Goal: Obtain resource: Download file/media

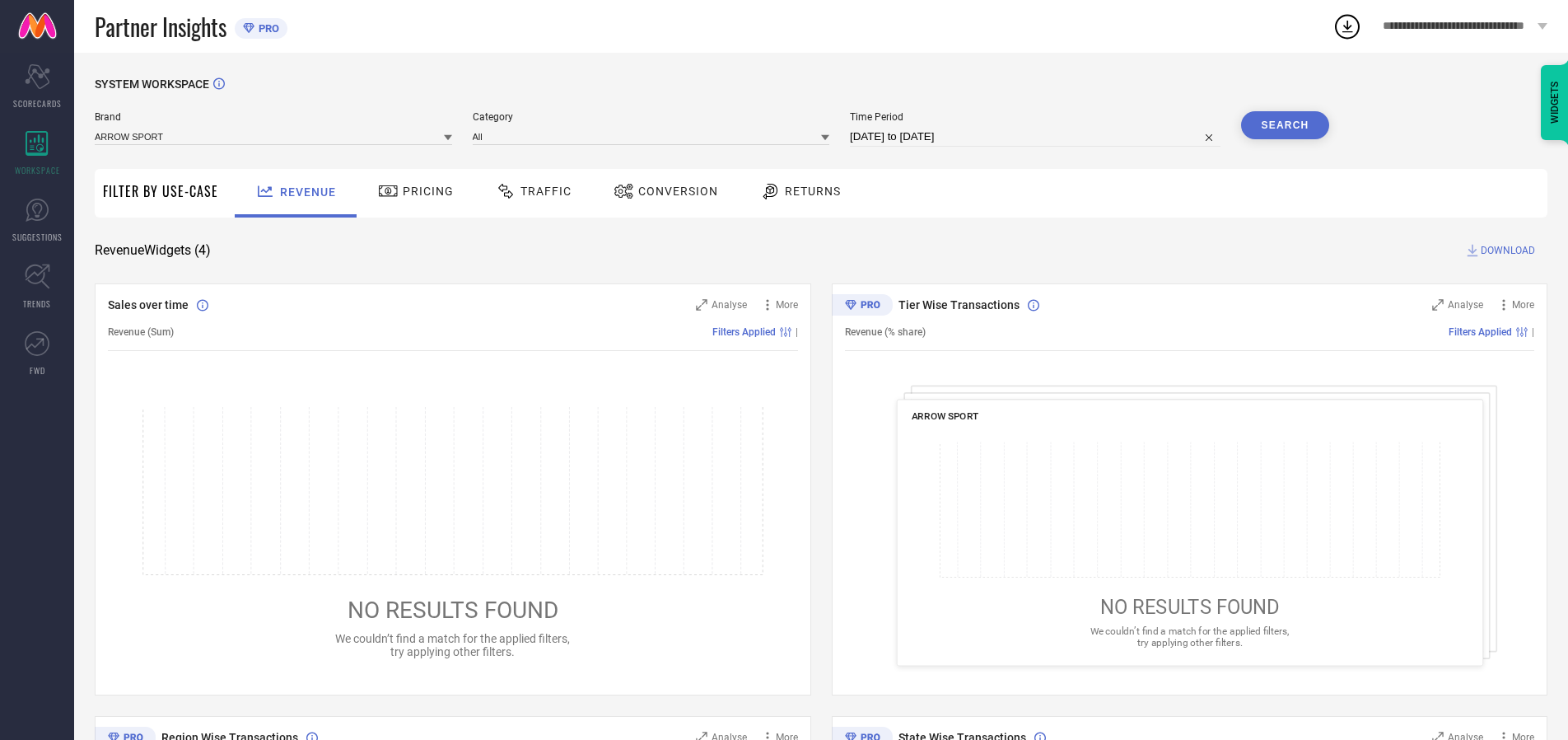
click at [530, 191] on span "Traffic" at bounding box center [546, 191] width 51 height 13
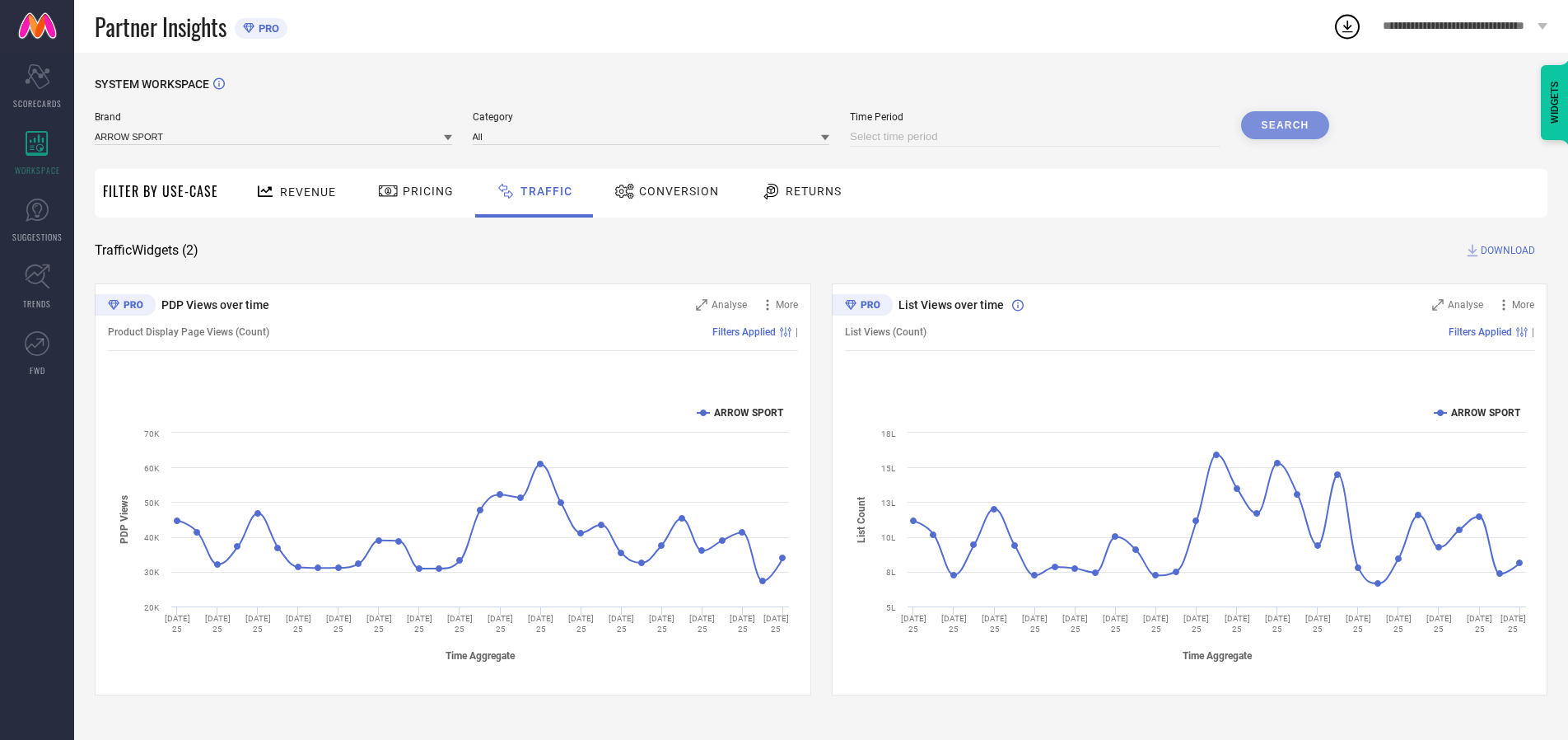
click at [1037, 137] on input at bounding box center [1036, 137] width 371 height 20
select select "7"
select select "2025"
select select "8"
select select "2025"
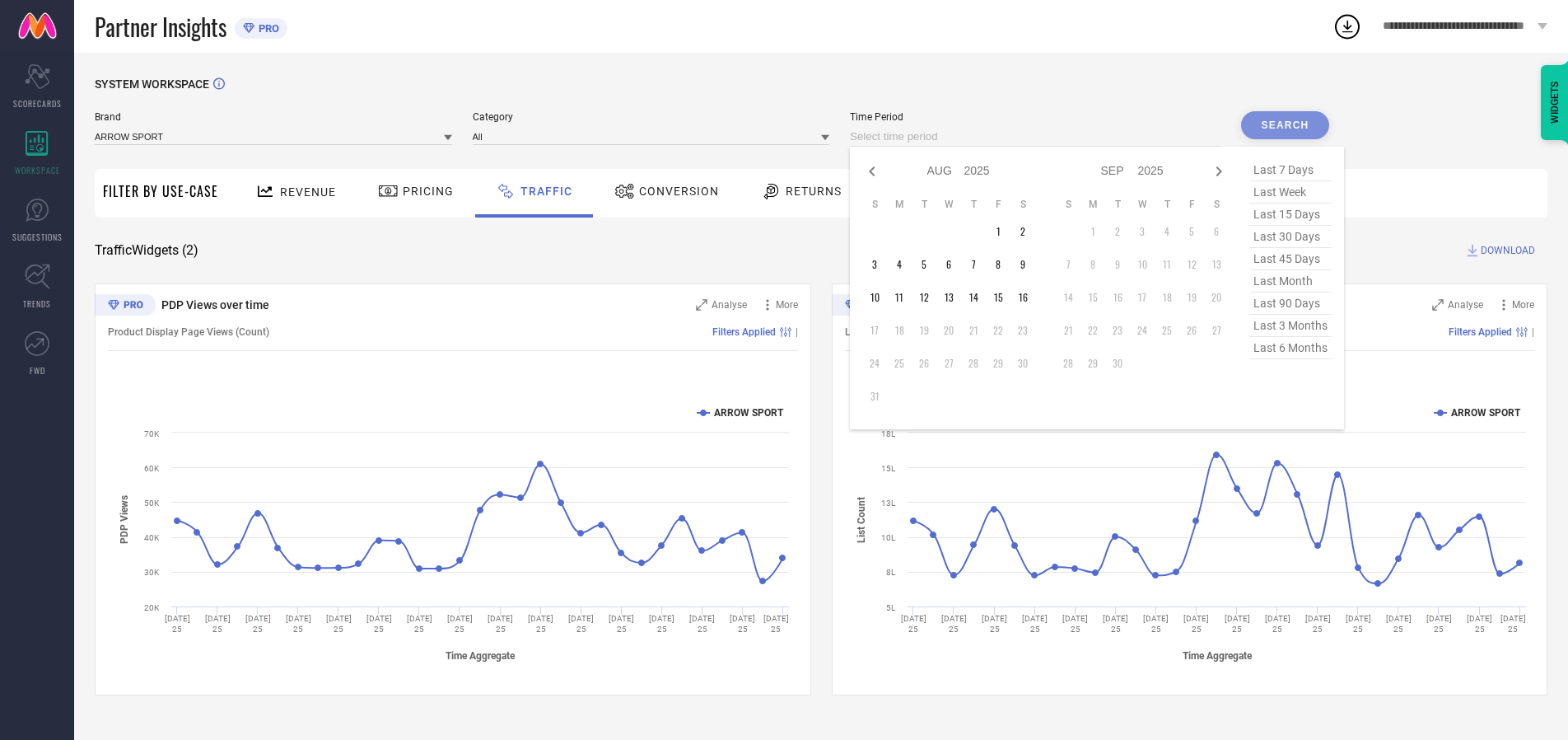
click at [1003, 298] on td "15" at bounding box center [997, 297] width 25 height 25
type input "[DATE] to [DATE]"
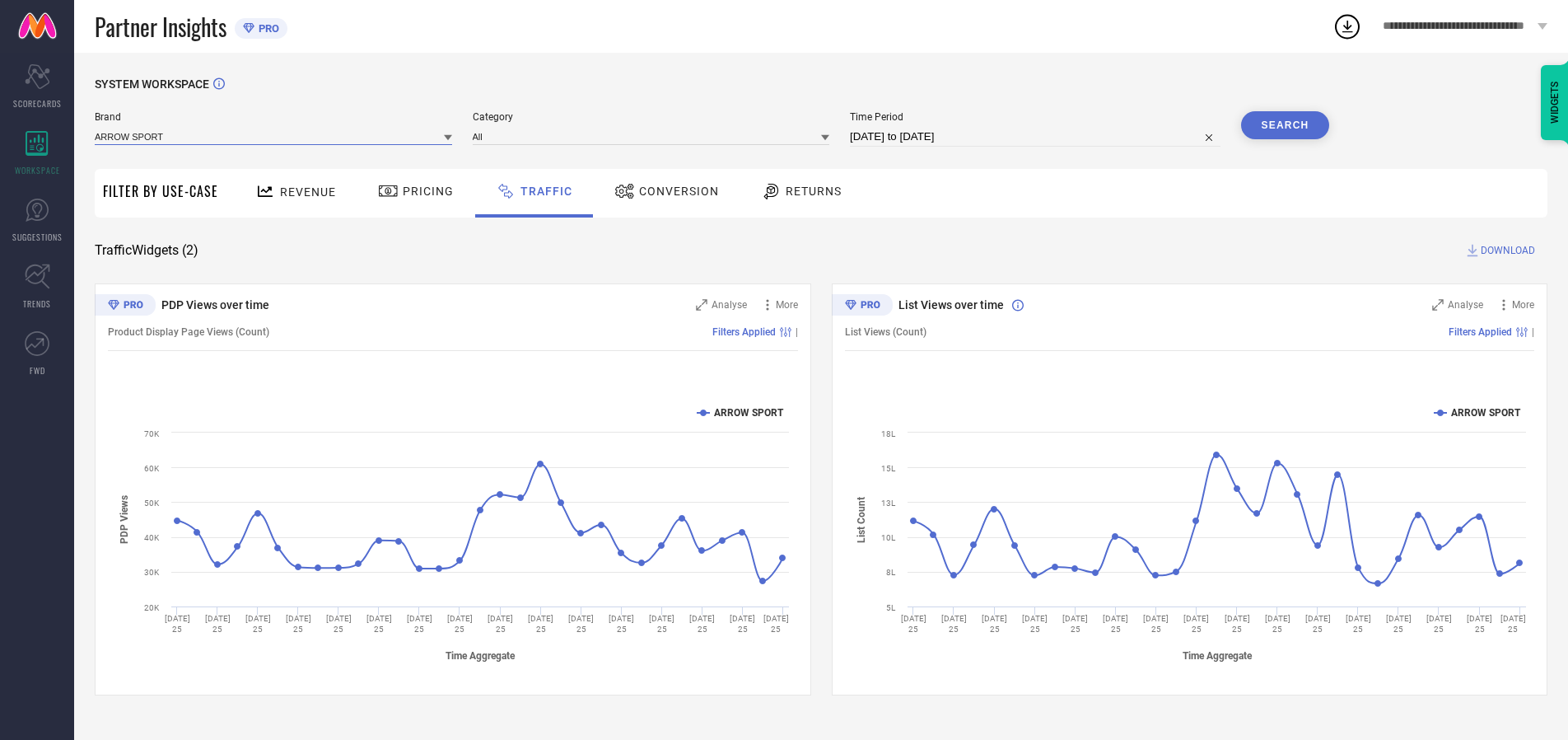
click at [274, 136] on input at bounding box center [273, 136] width 357 height 17
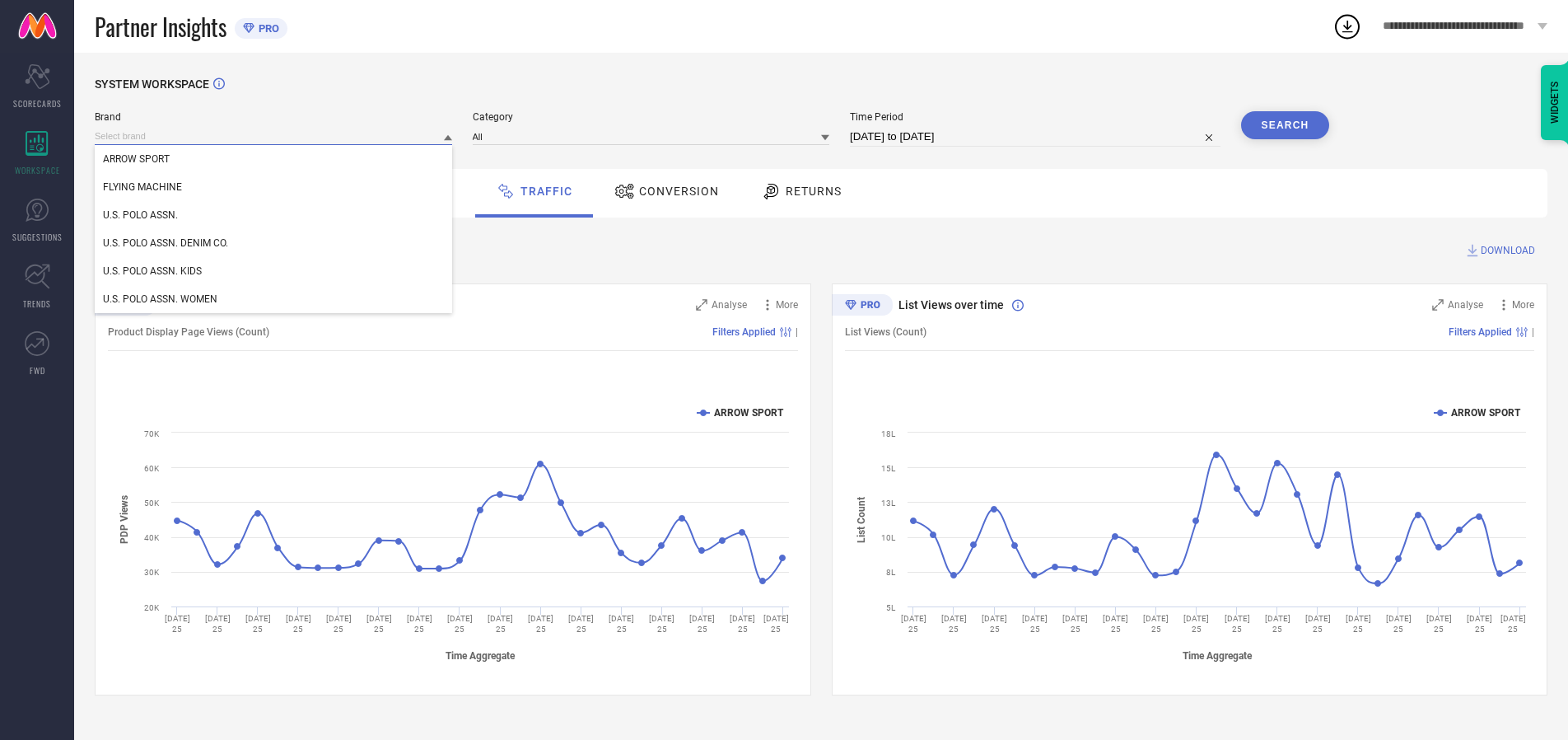
click at [274, 136] on input at bounding box center [273, 136] width 357 height 17
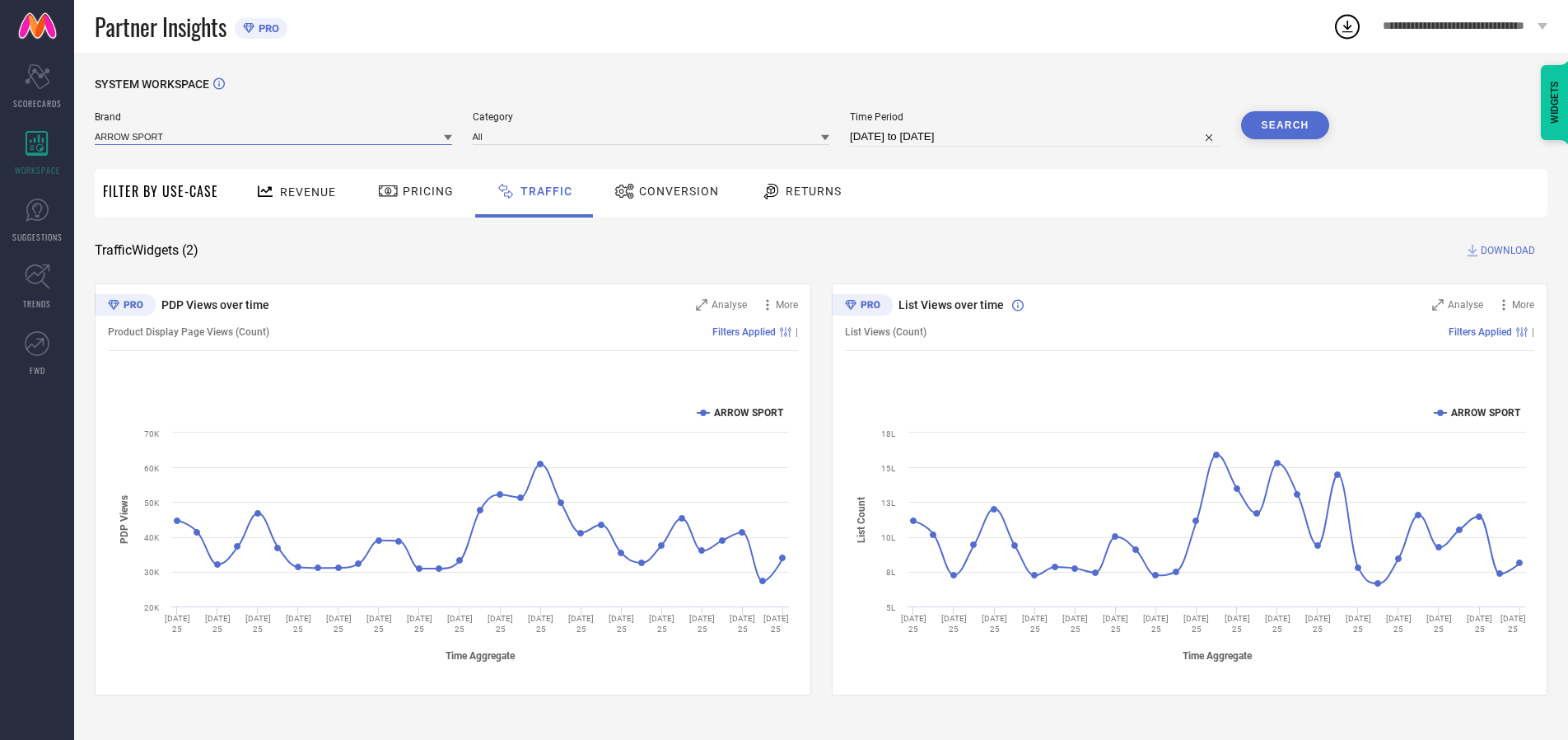
click at [274, 136] on input at bounding box center [273, 136] width 357 height 17
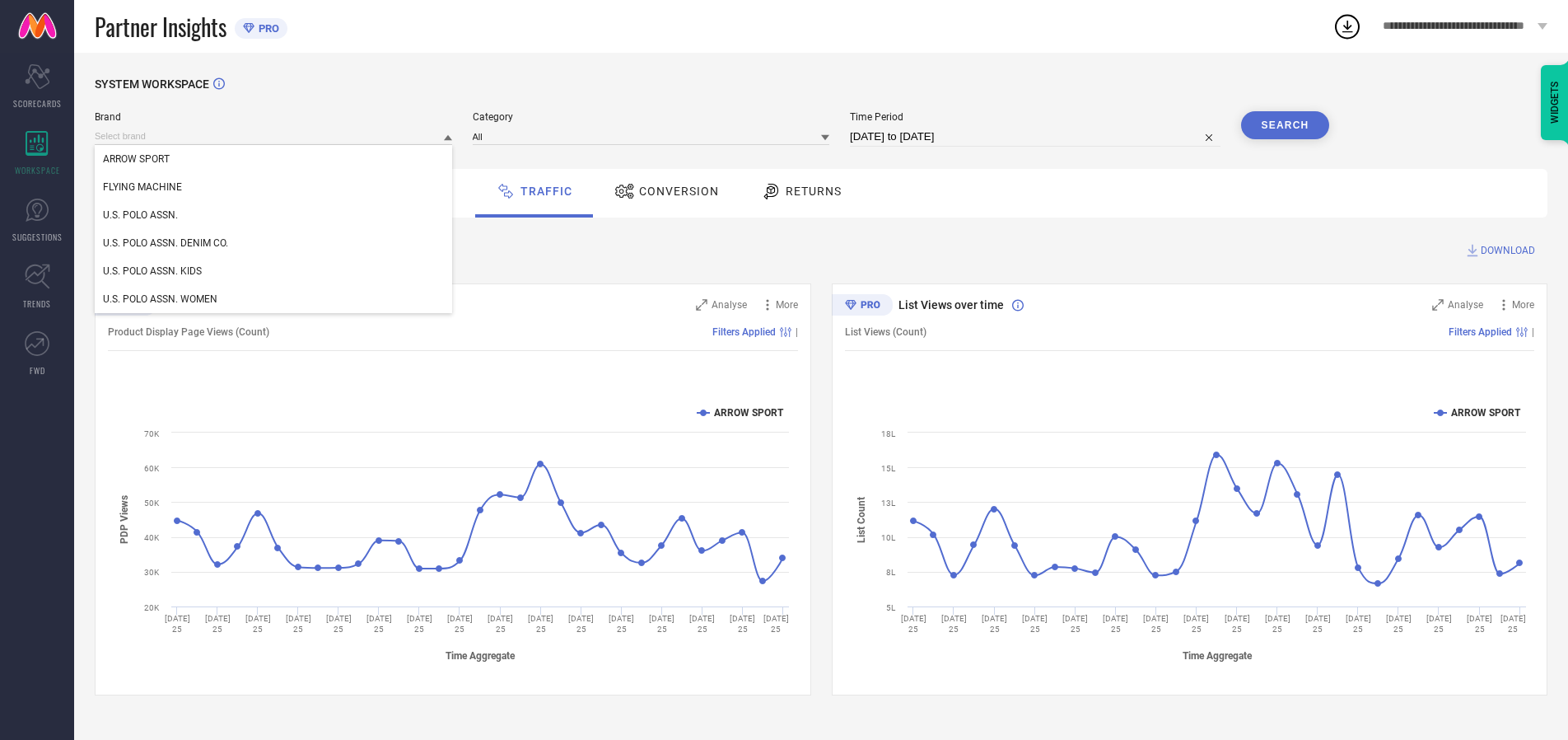
click at [274, 215] on div "U.S. POLO ASSN." at bounding box center [273, 215] width 357 height 28
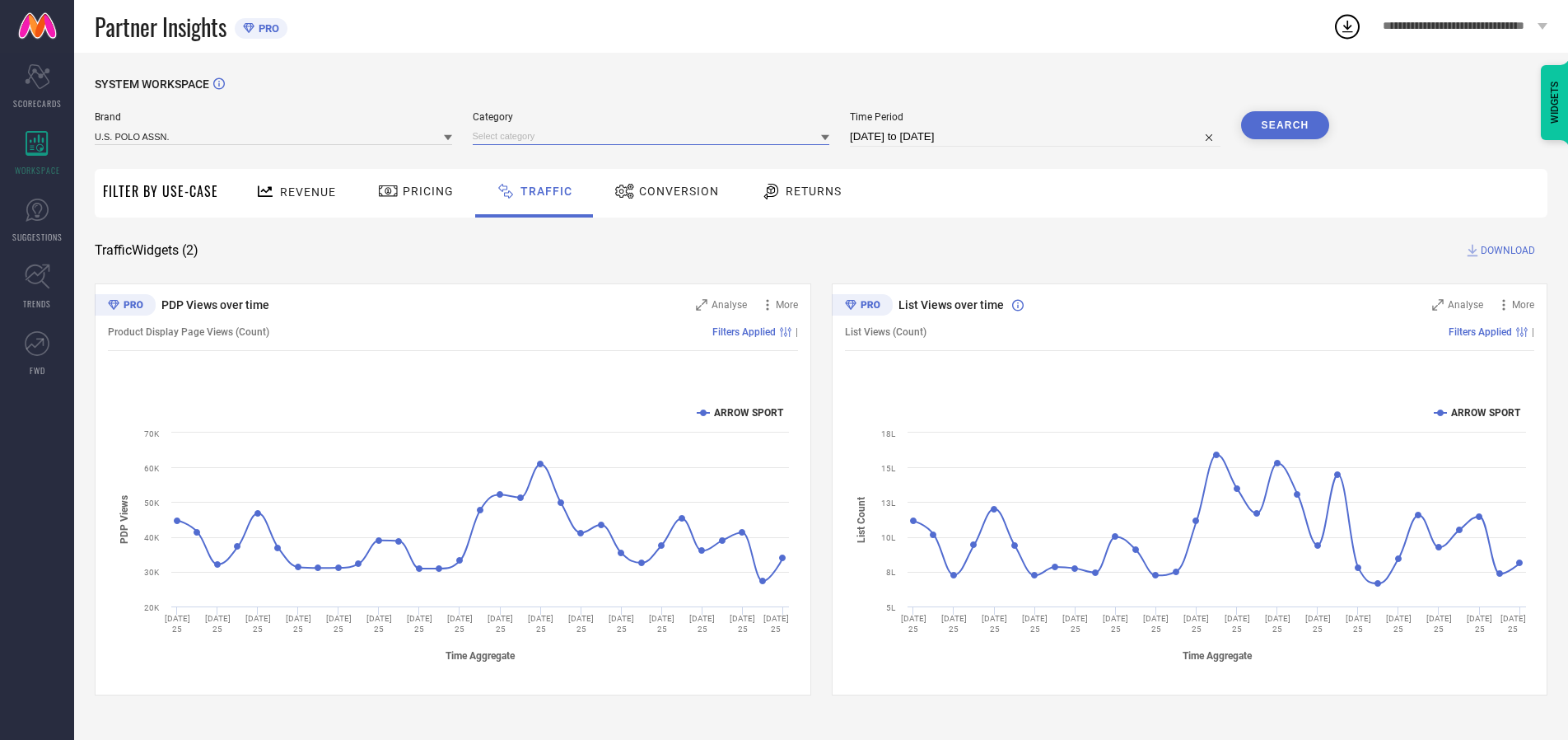
click at [655, 136] on input at bounding box center [651, 136] width 357 height 17
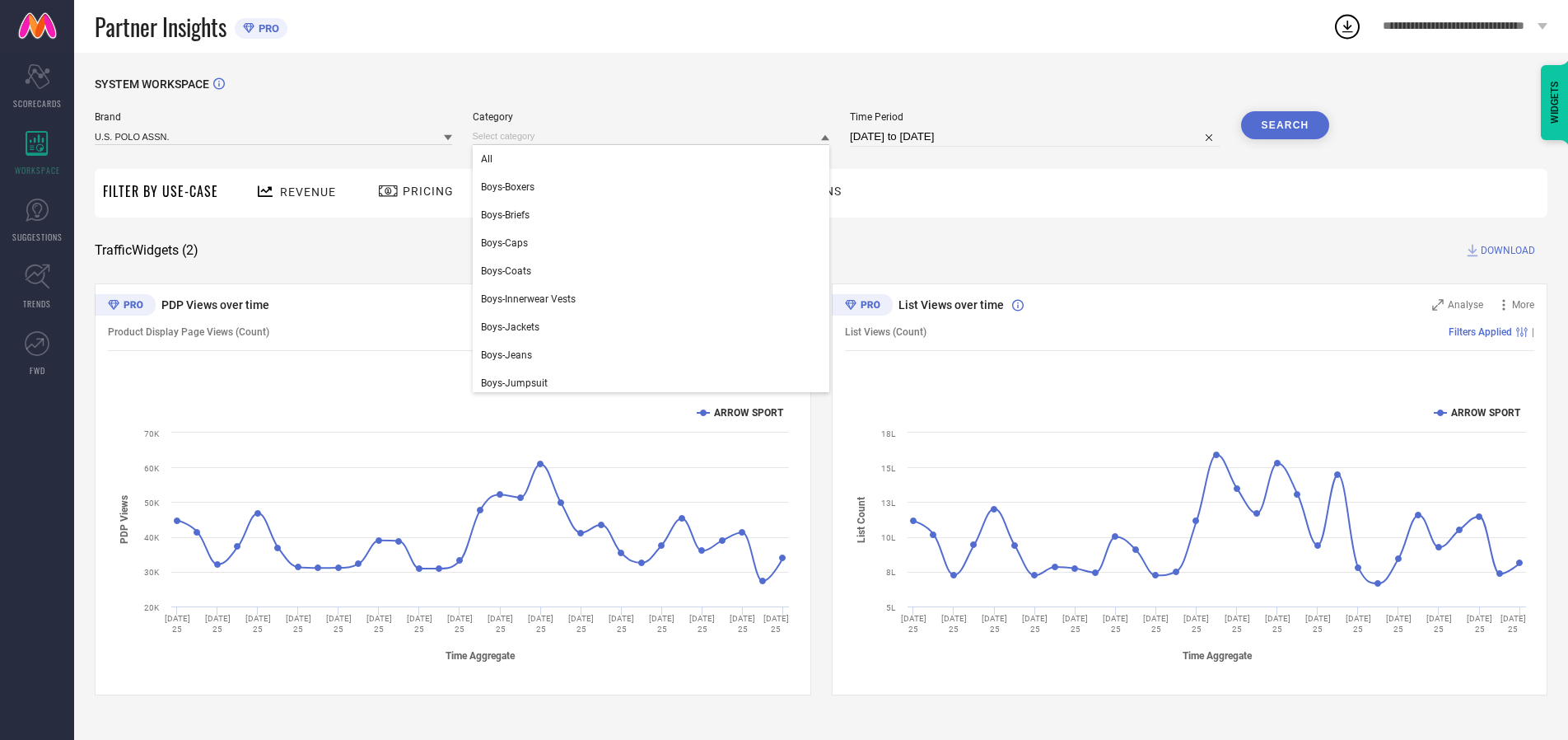
click at [655, 159] on div "All" at bounding box center [651, 159] width 357 height 28
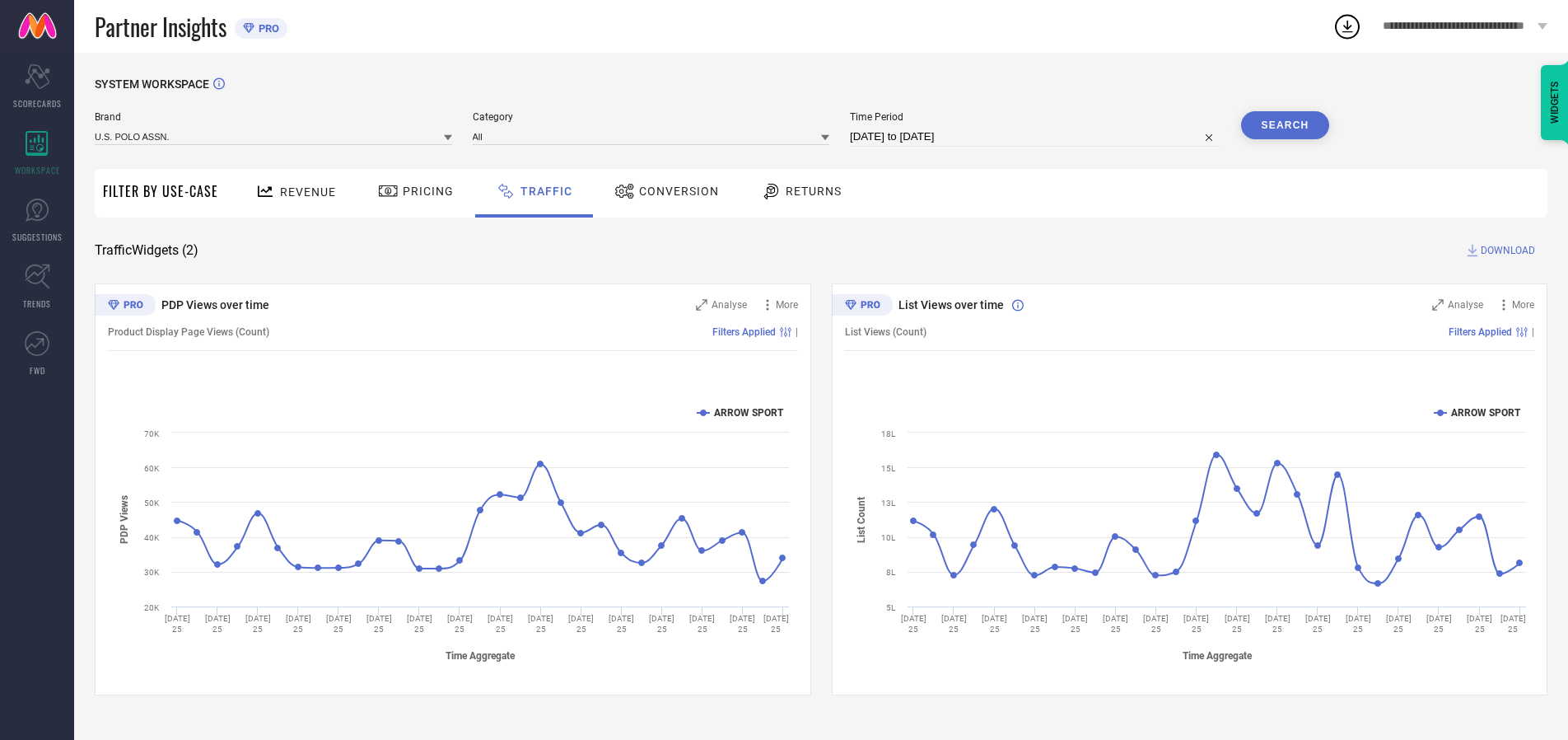
click at [1285, 125] on button "Search" at bounding box center [1285, 125] width 89 height 28
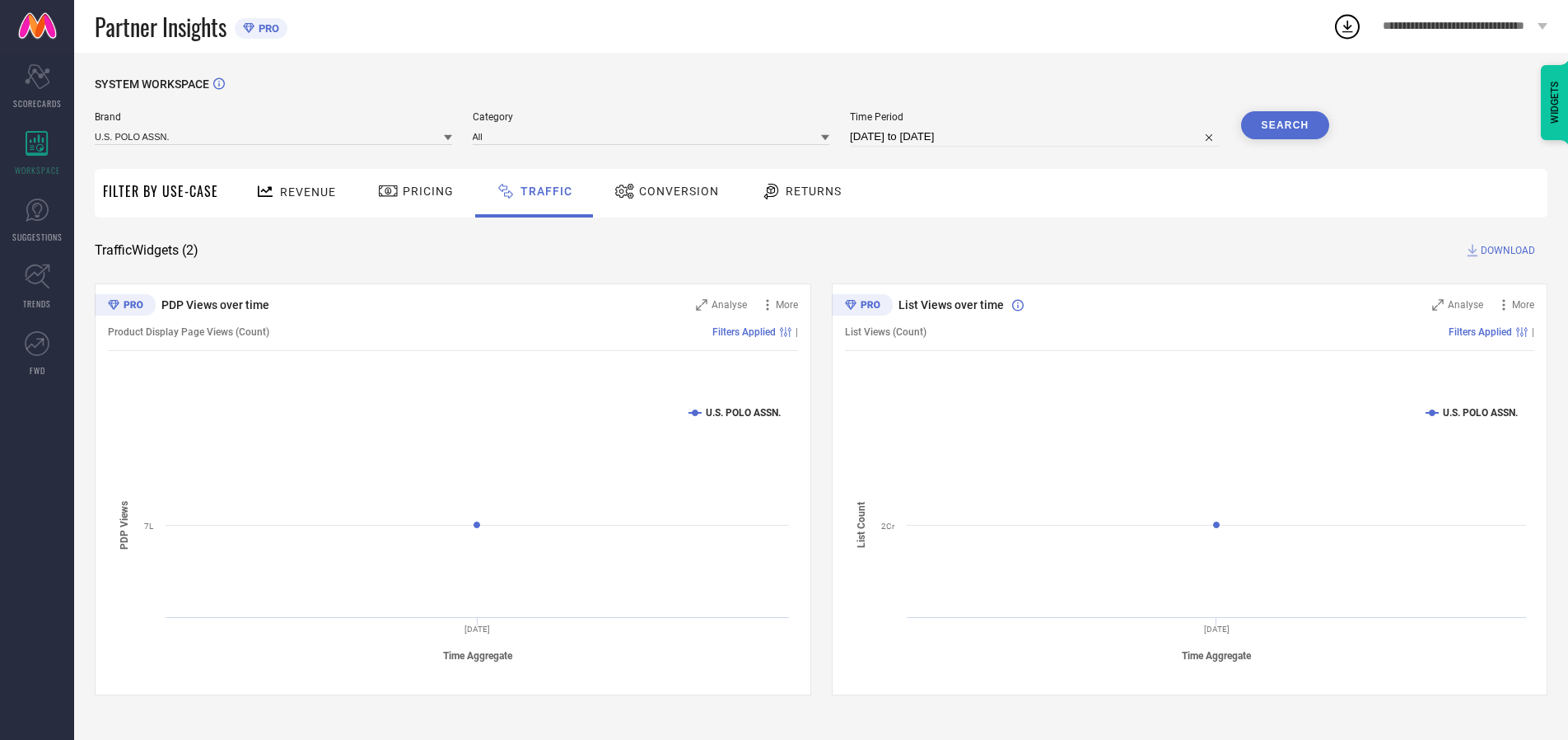
click at [1505, 250] on span "DOWNLOAD" at bounding box center [1508, 250] width 55 height 16
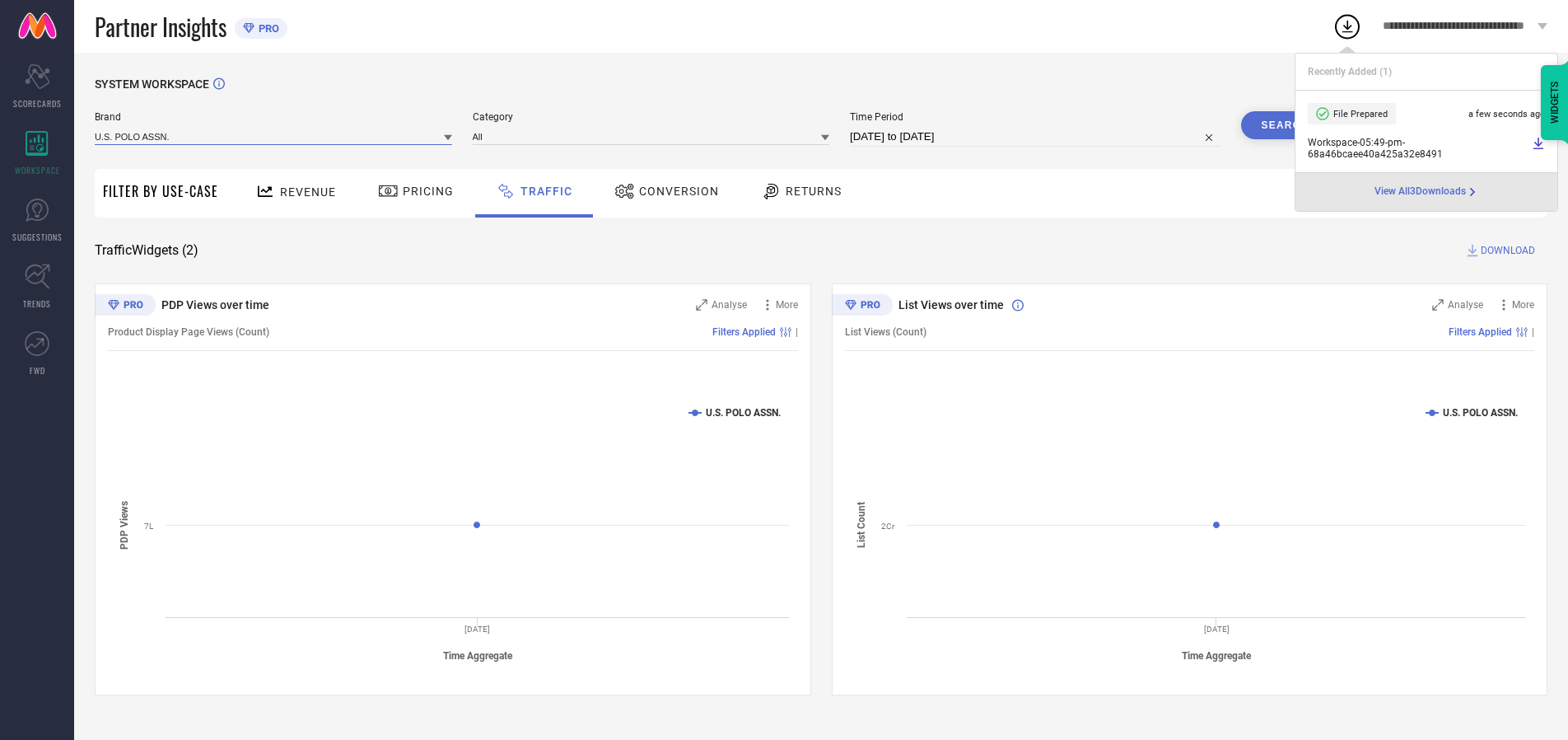
click at [274, 136] on input at bounding box center [273, 136] width 357 height 17
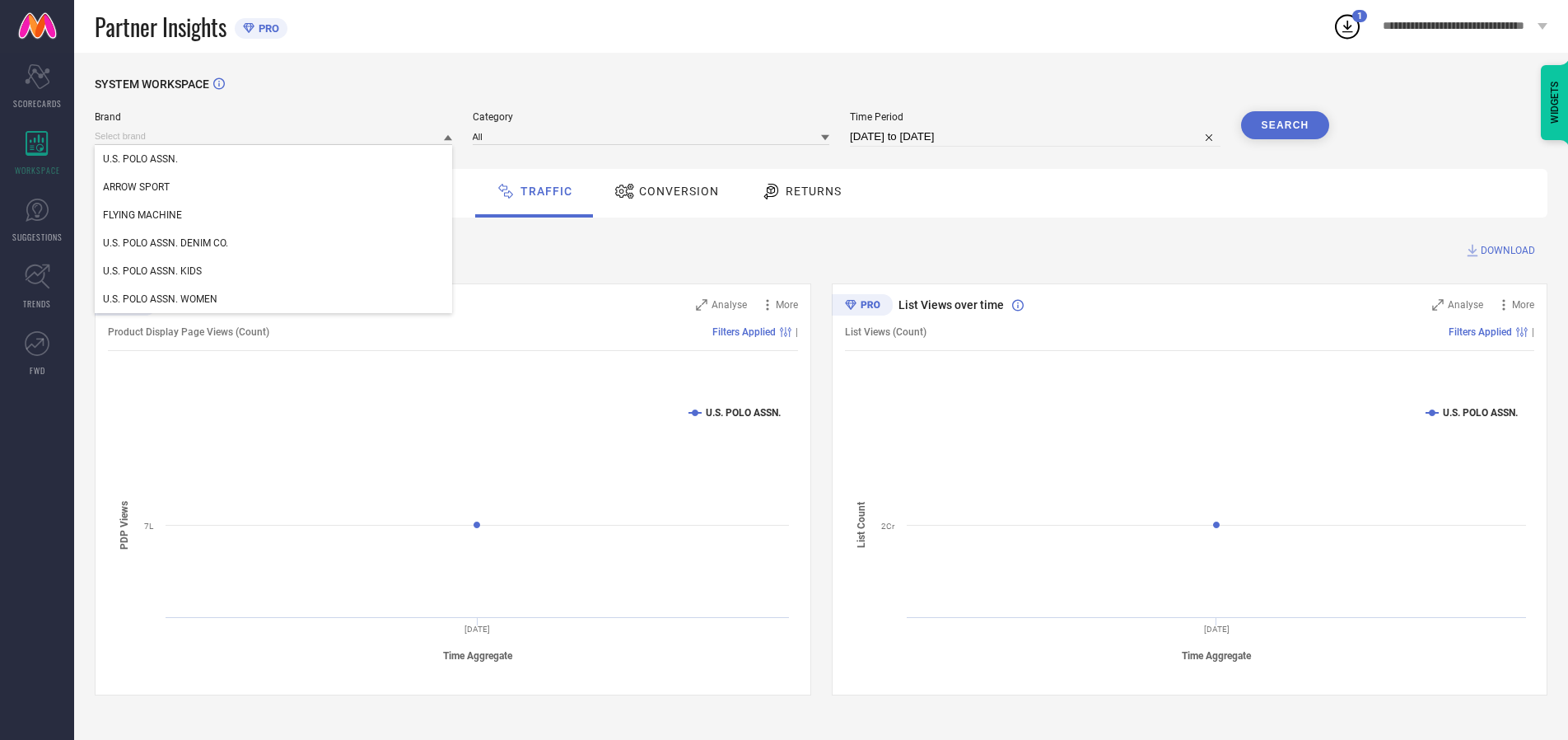
click at [274, 243] on div "U.S. POLO ASSN. DENIM CO." at bounding box center [273, 243] width 357 height 28
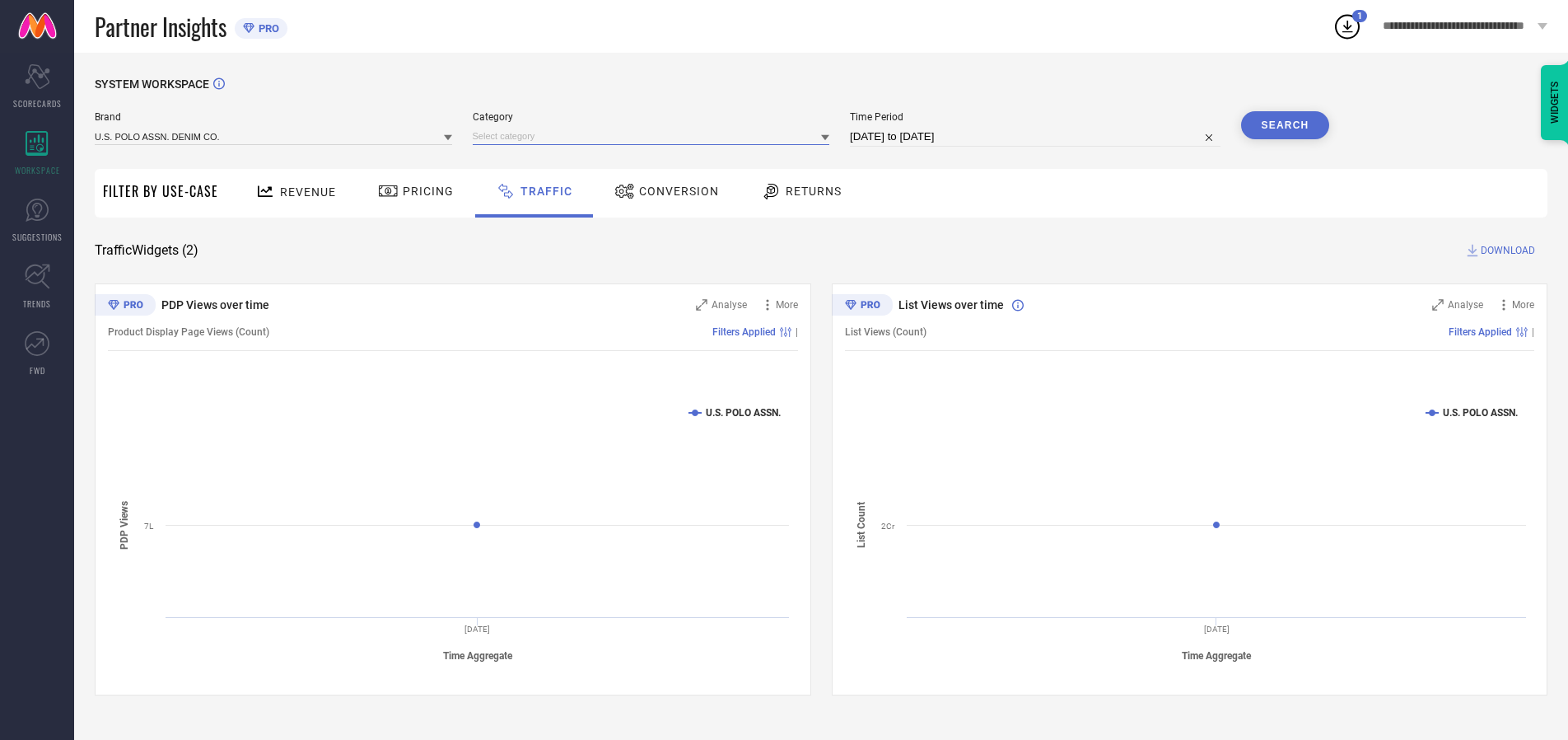
click at [655, 136] on input at bounding box center [651, 136] width 357 height 17
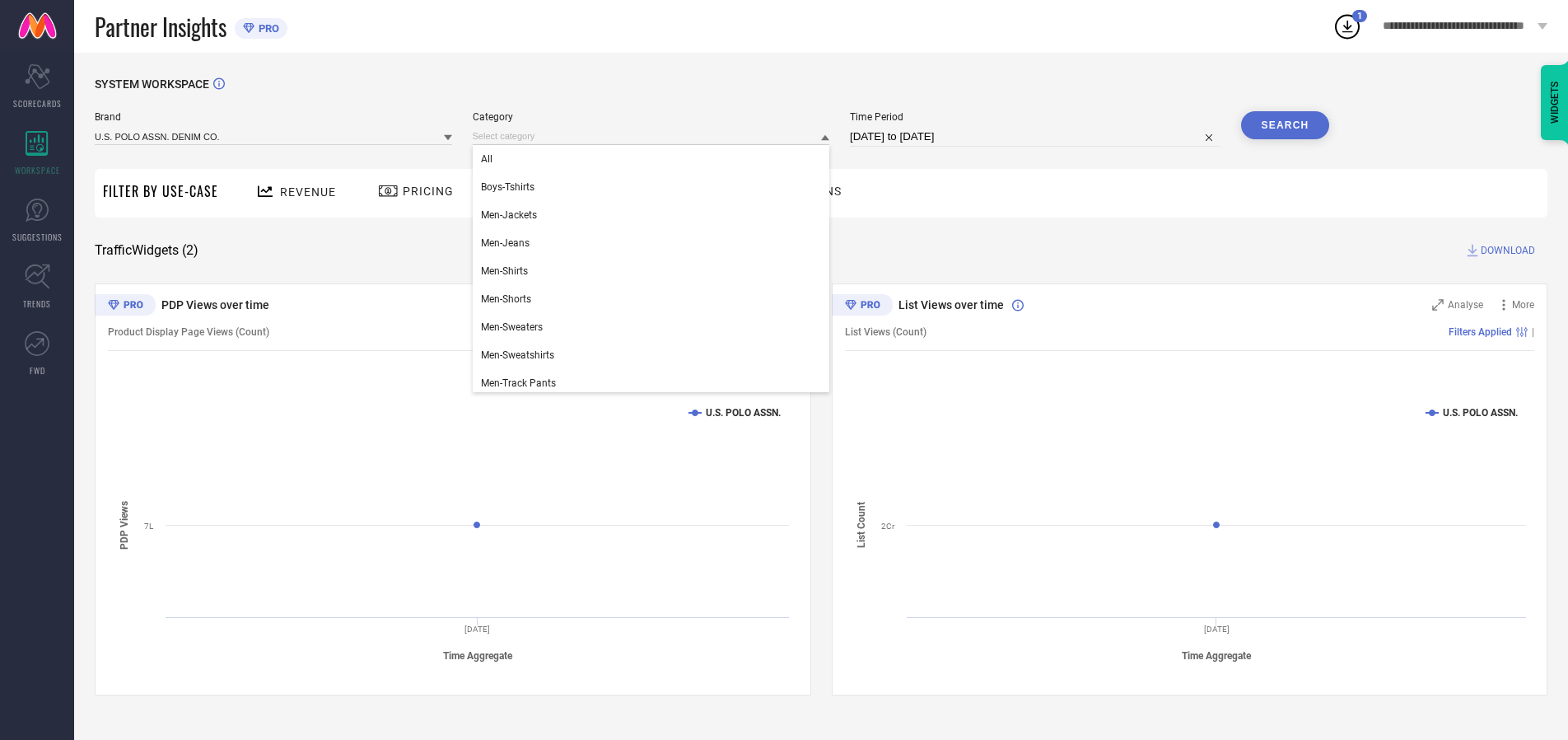
click at [655, 159] on div "All" at bounding box center [651, 159] width 357 height 28
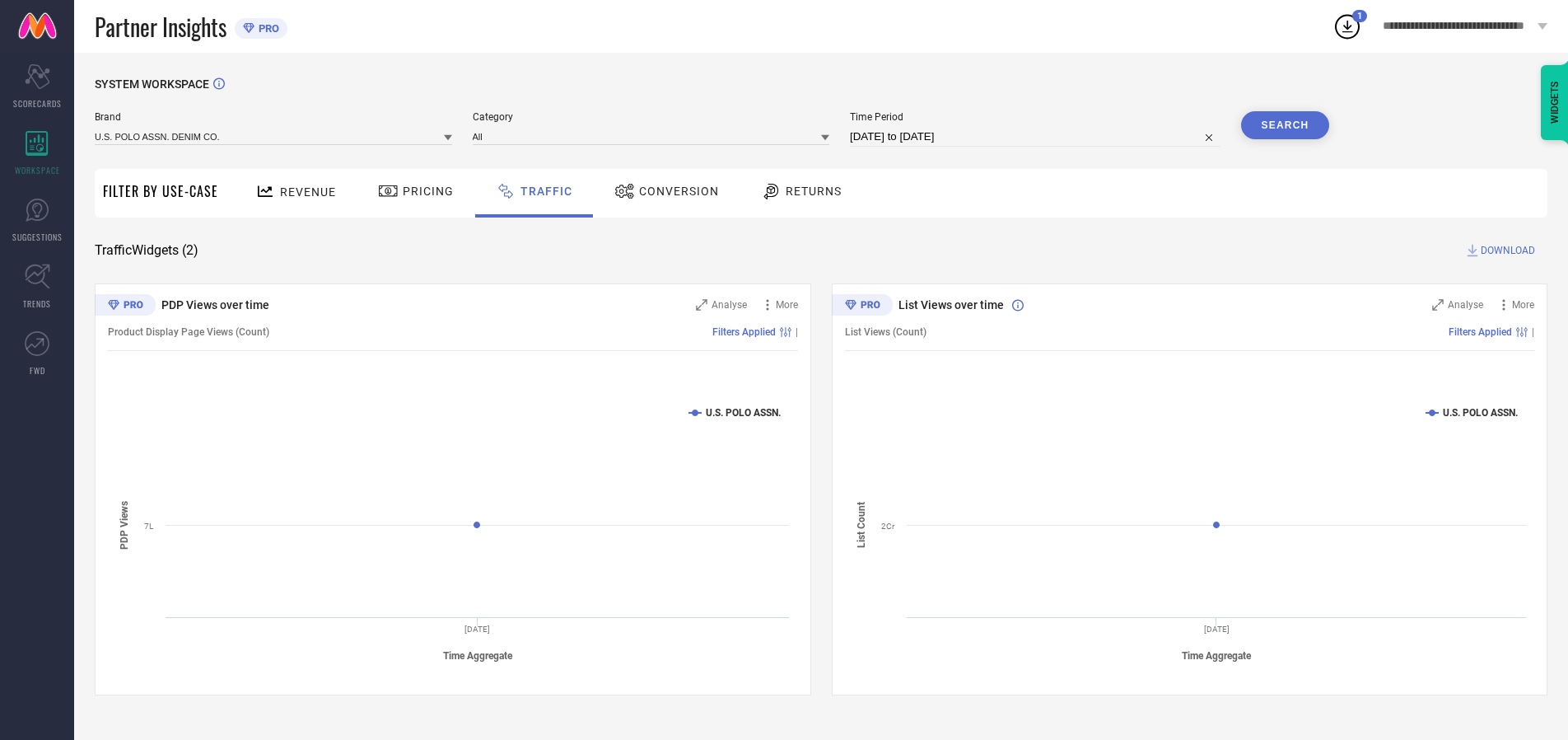
click at [1285, 125] on button "Search" at bounding box center [1285, 125] width 89 height 28
click at [1505, 250] on span "DOWNLOAD" at bounding box center [1508, 250] width 55 height 16
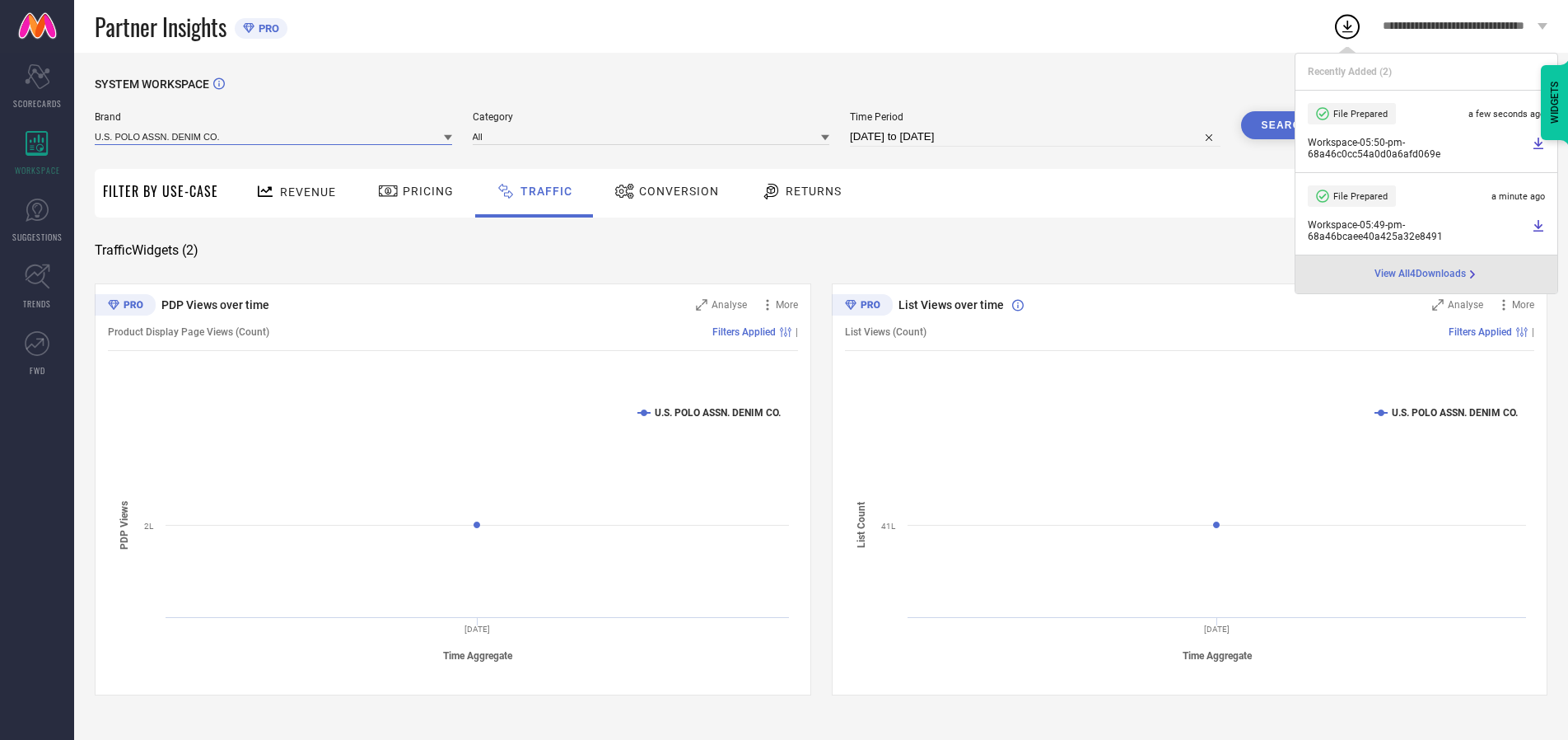
click at [274, 136] on input at bounding box center [273, 136] width 357 height 17
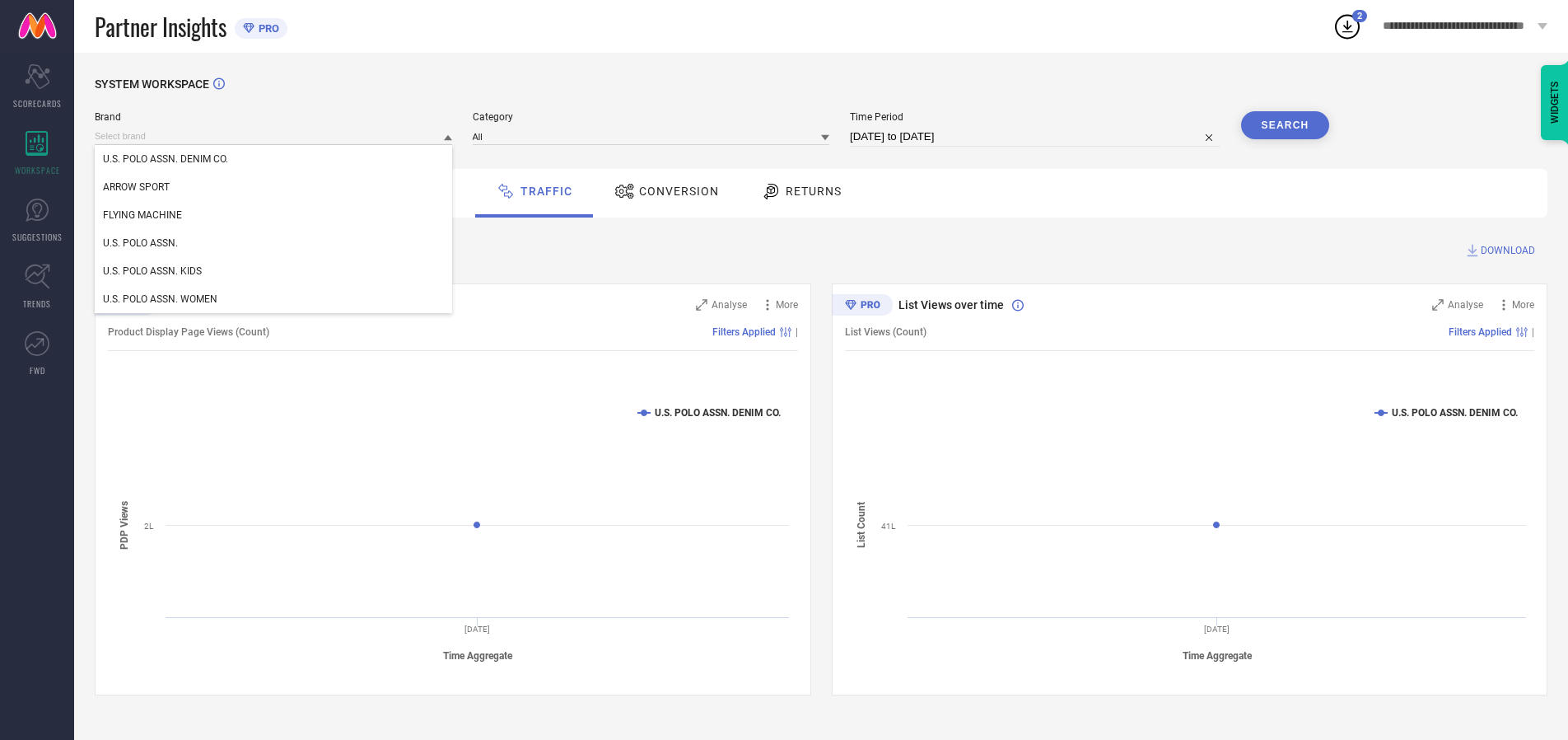
click at [274, 271] on div "U.S. POLO ASSN. KIDS" at bounding box center [273, 270] width 357 height 28
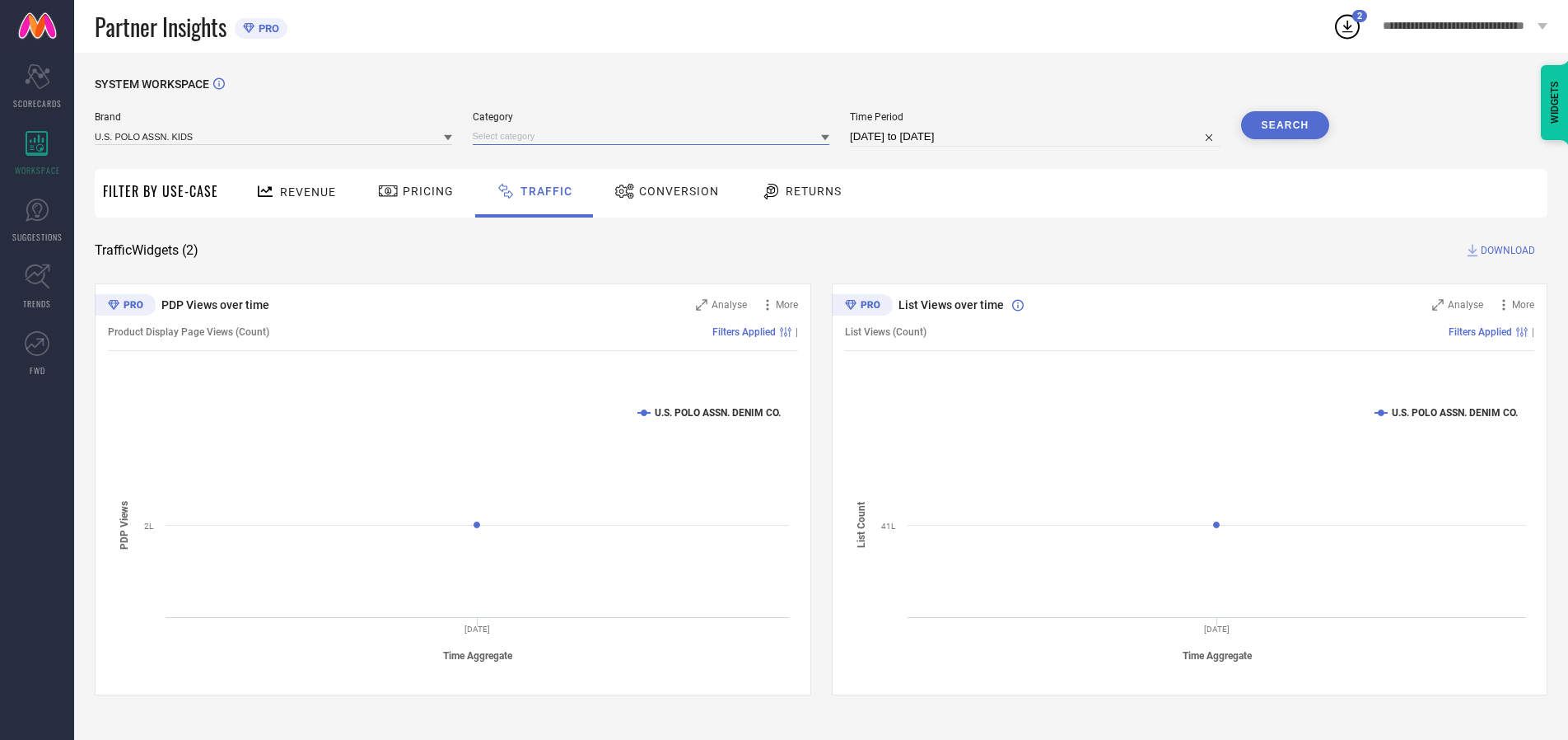
click at [655, 136] on input at bounding box center [651, 136] width 357 height 17
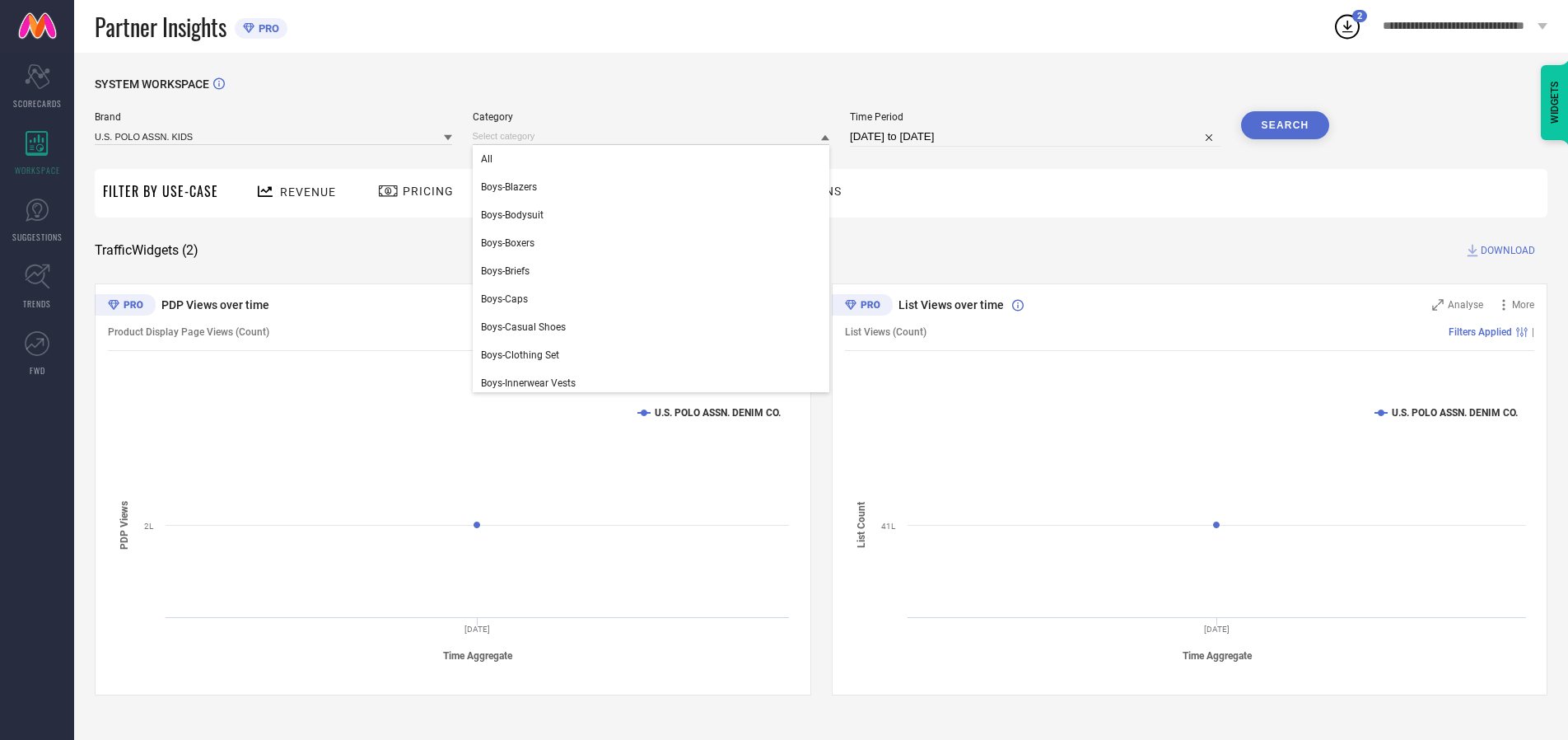
click at [655, 159] on div "All" at bounding box center [651, 159] width 357 height 28
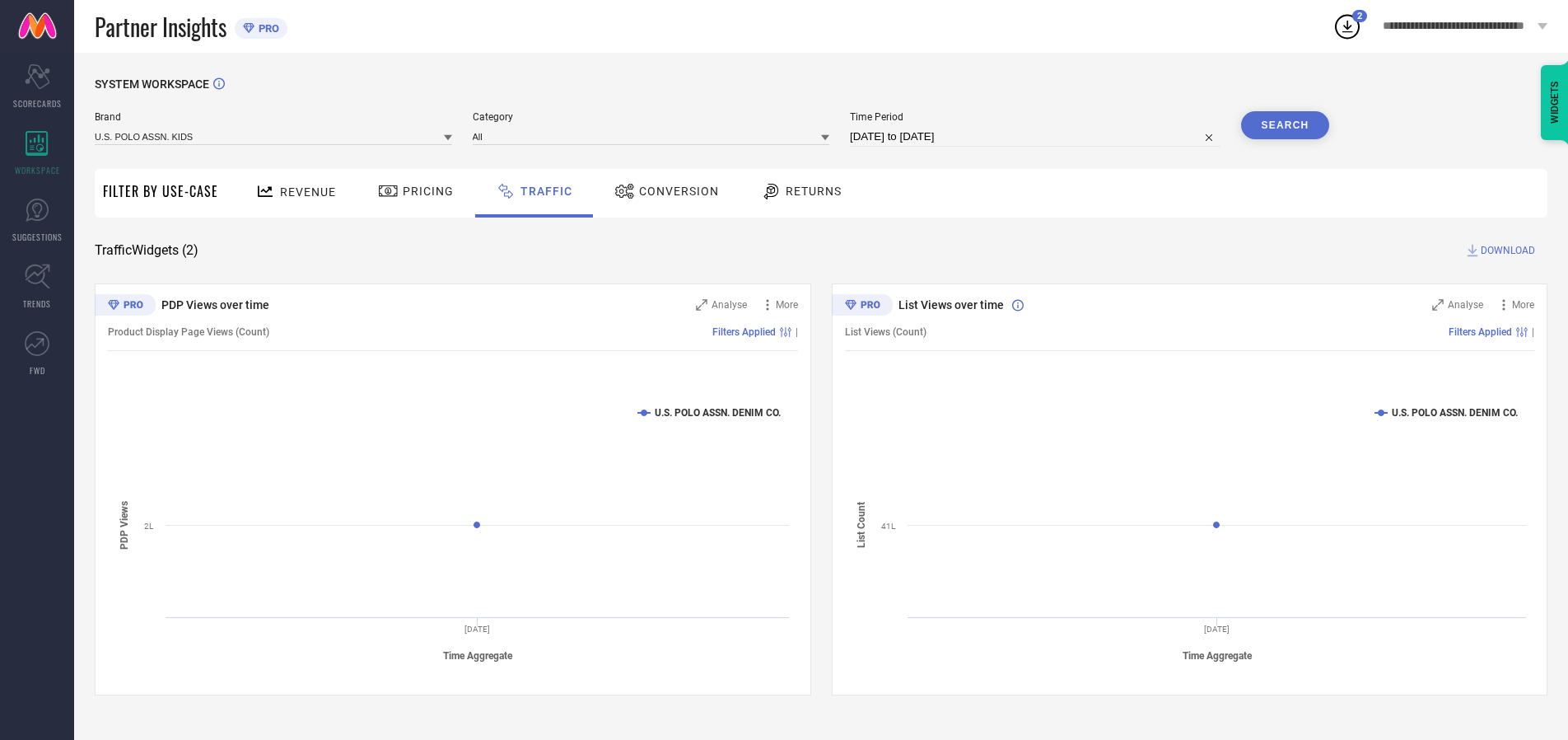
click at [1285, 125] on button "Search" at bounding box center [1285, 125] width 89 height 28
click at [1505, 250] on span "DOWNLOAD" at bounding box center [1508, 250] width 55 height 16
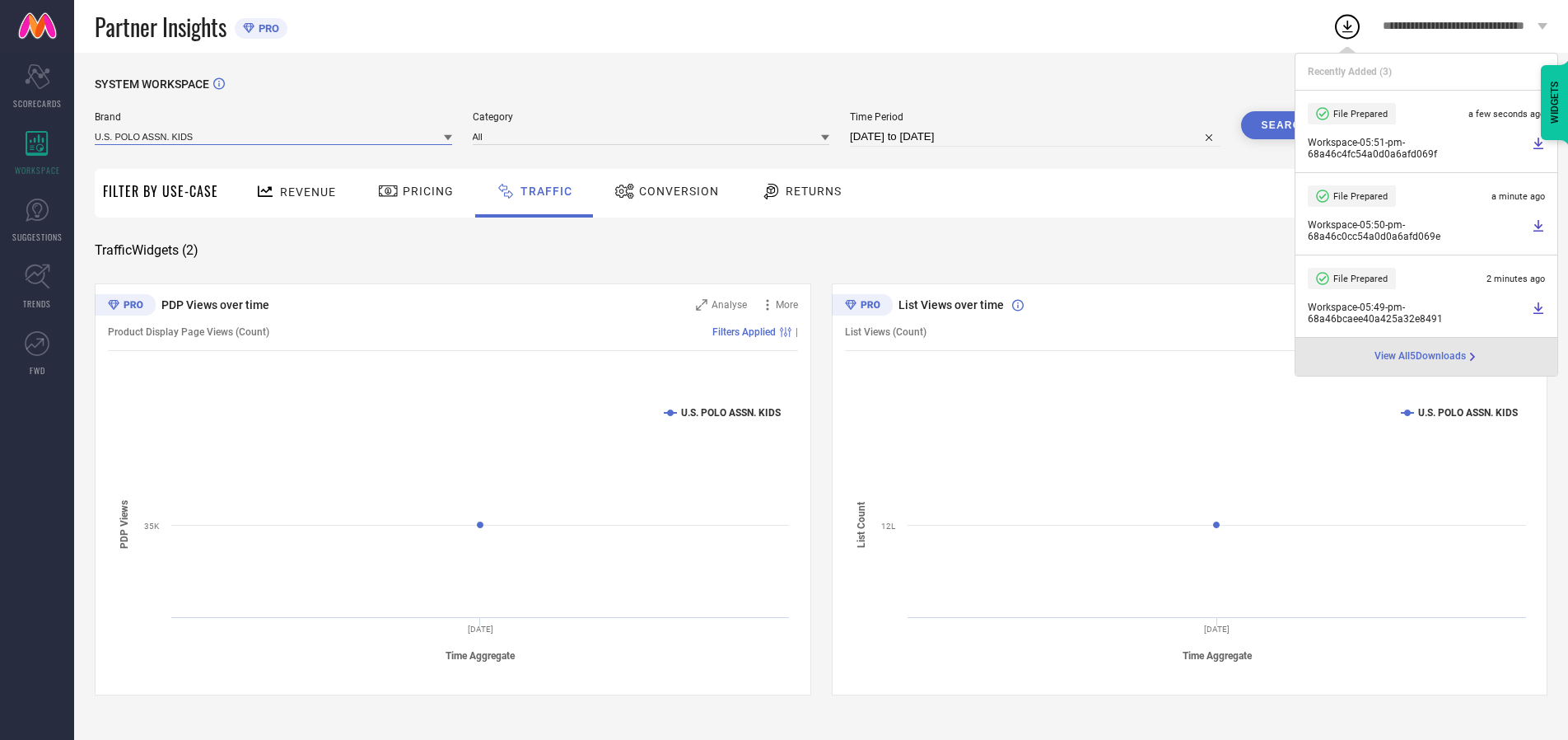
click at [274, 136] on input at bounding box center [273, 136] width 357 height 17
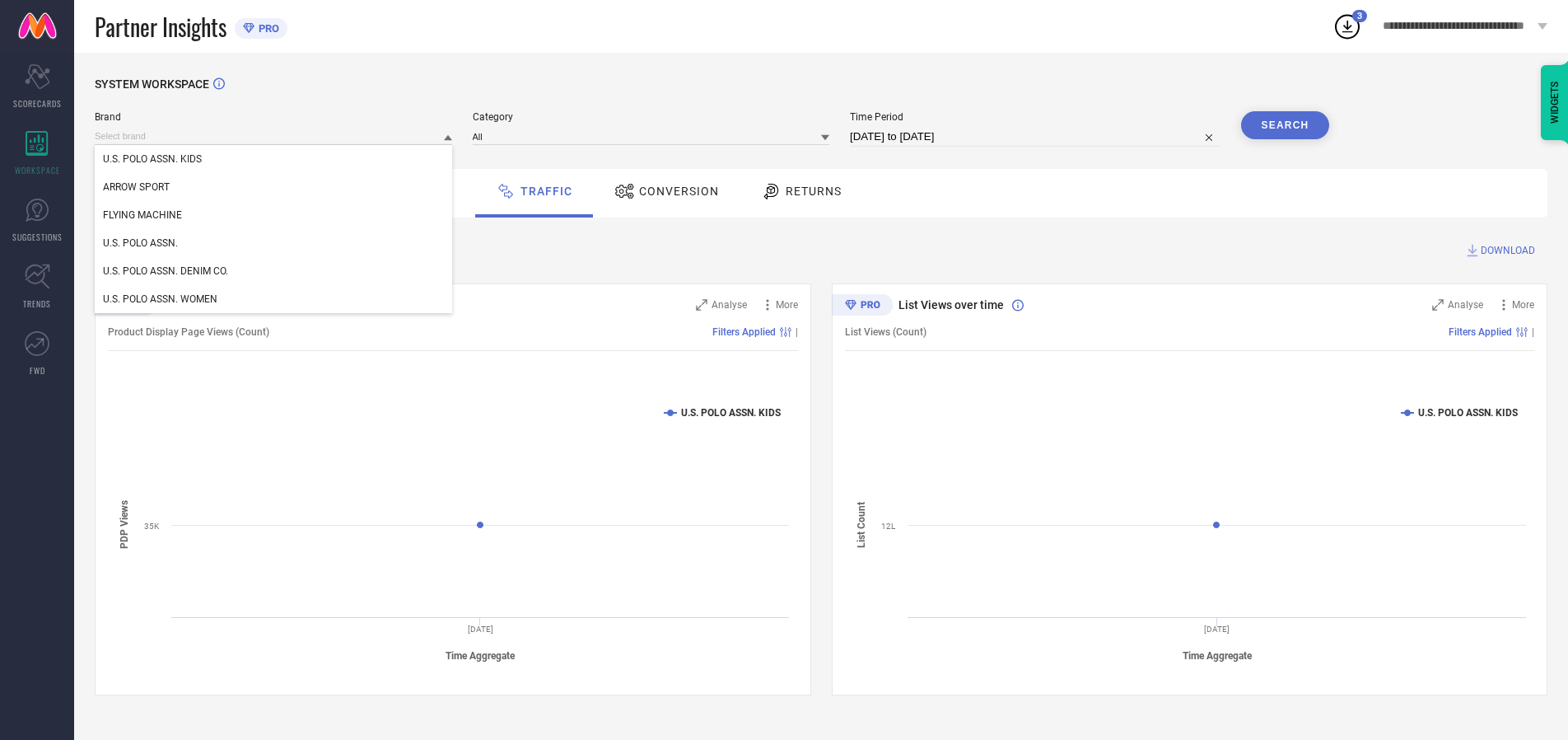
click at [274, 299] on div "U.S. POLO ASSN. WOMEN" at bounding box center [273, 299] width 357 height 28
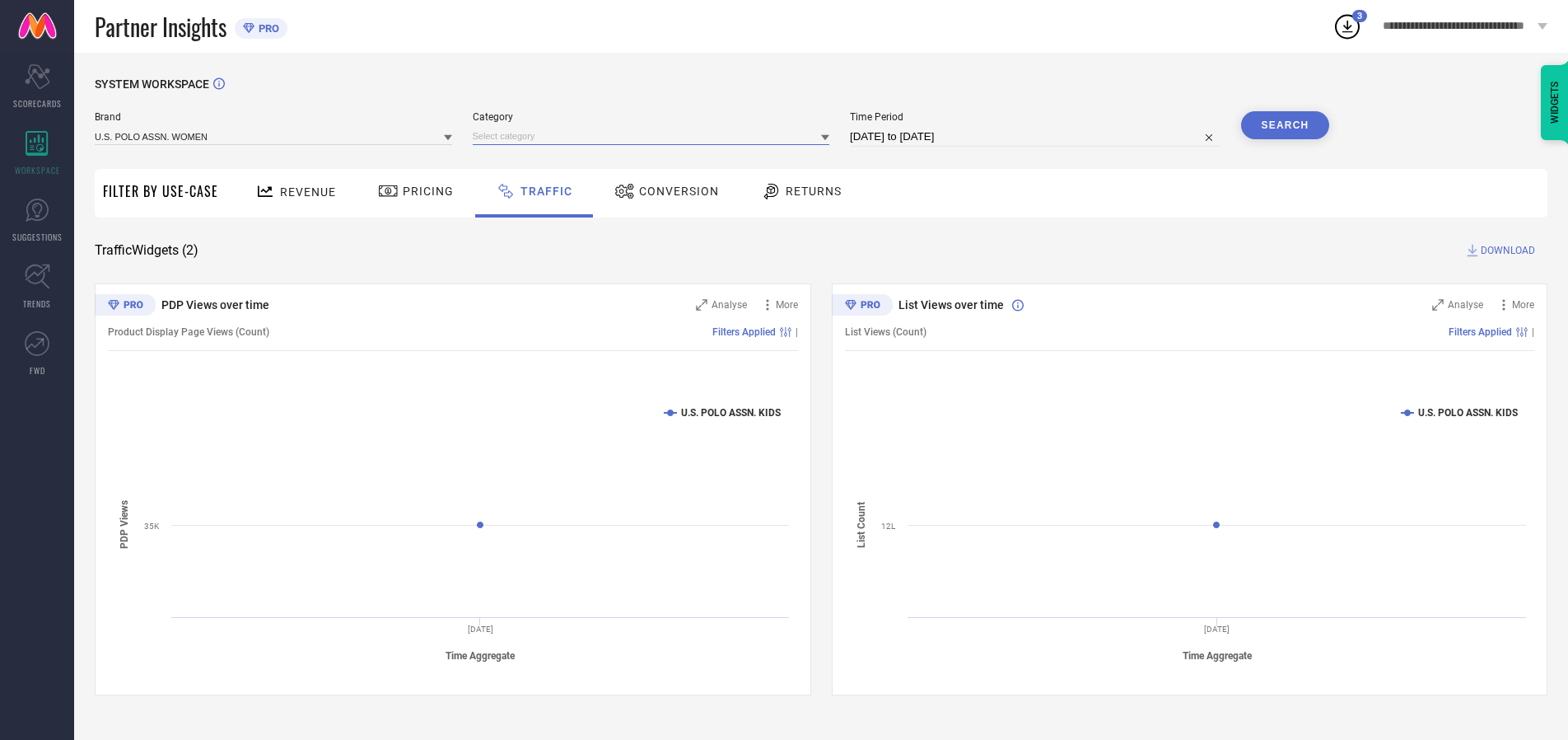
click at [655, 136] on input at bounding box center [651, 136] width 357 height 17
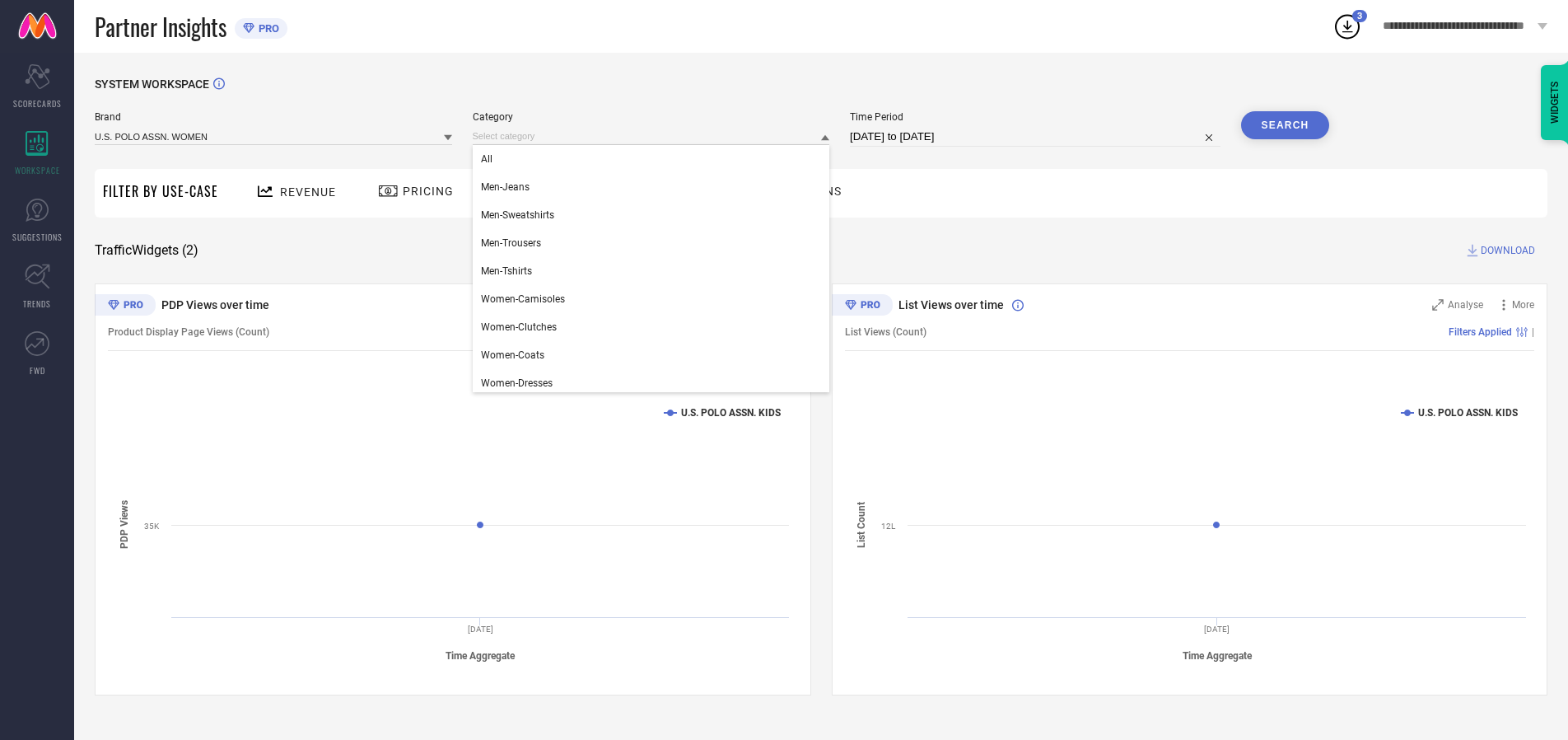
click at [655, 159] on div "All" at bounding box center [651, 159] width 357 height 28
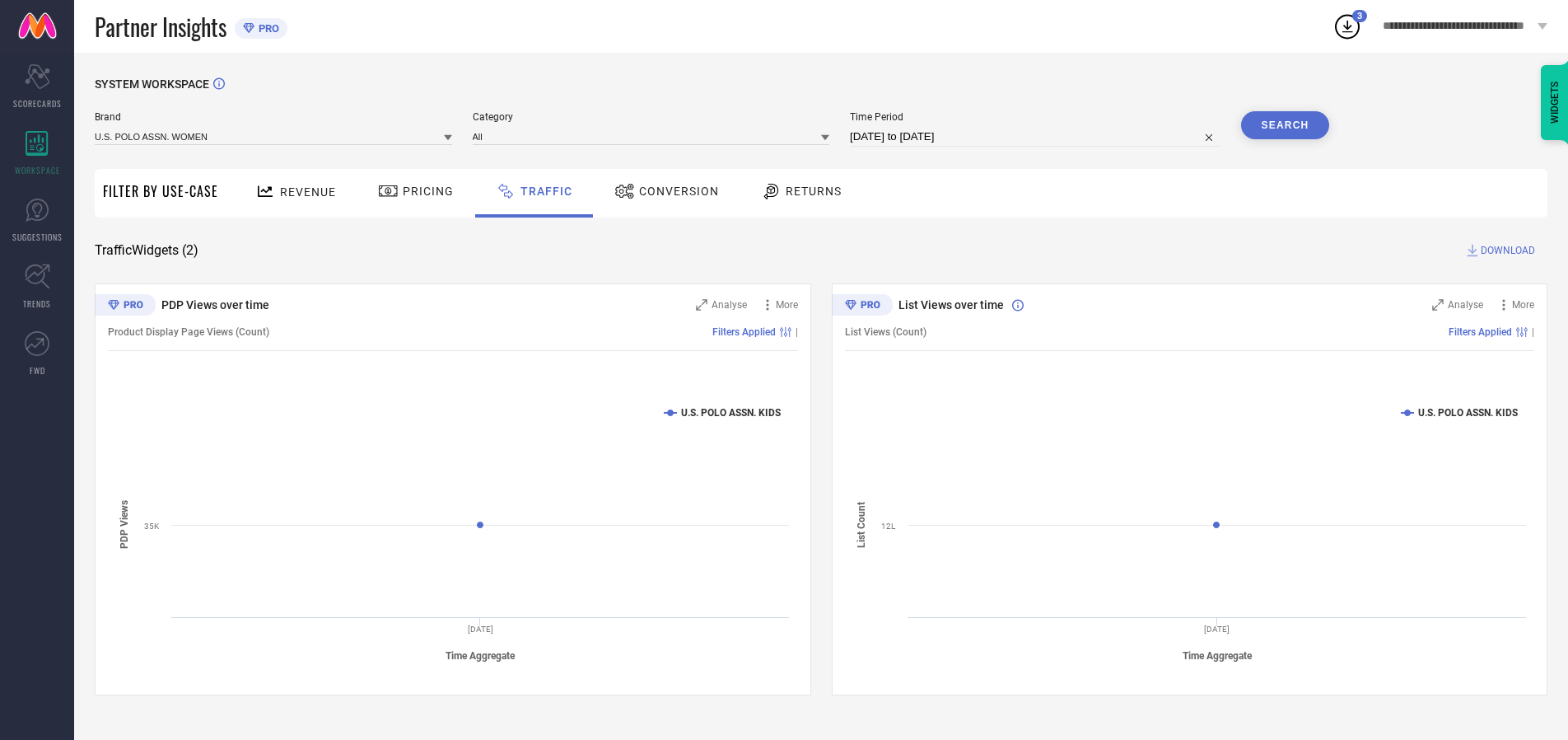
click at [1285, 125] on button "Search" at bounding box center [1285, 125] width 89 height 28
click at [1505, 250] on span "DOWNLOAD" at bounding box center [1508, 250] width 55 height 16
click at [1037, 137] on input at bounding box center [1036, 137] width 371 height 20
select select "7"
select select "2025"
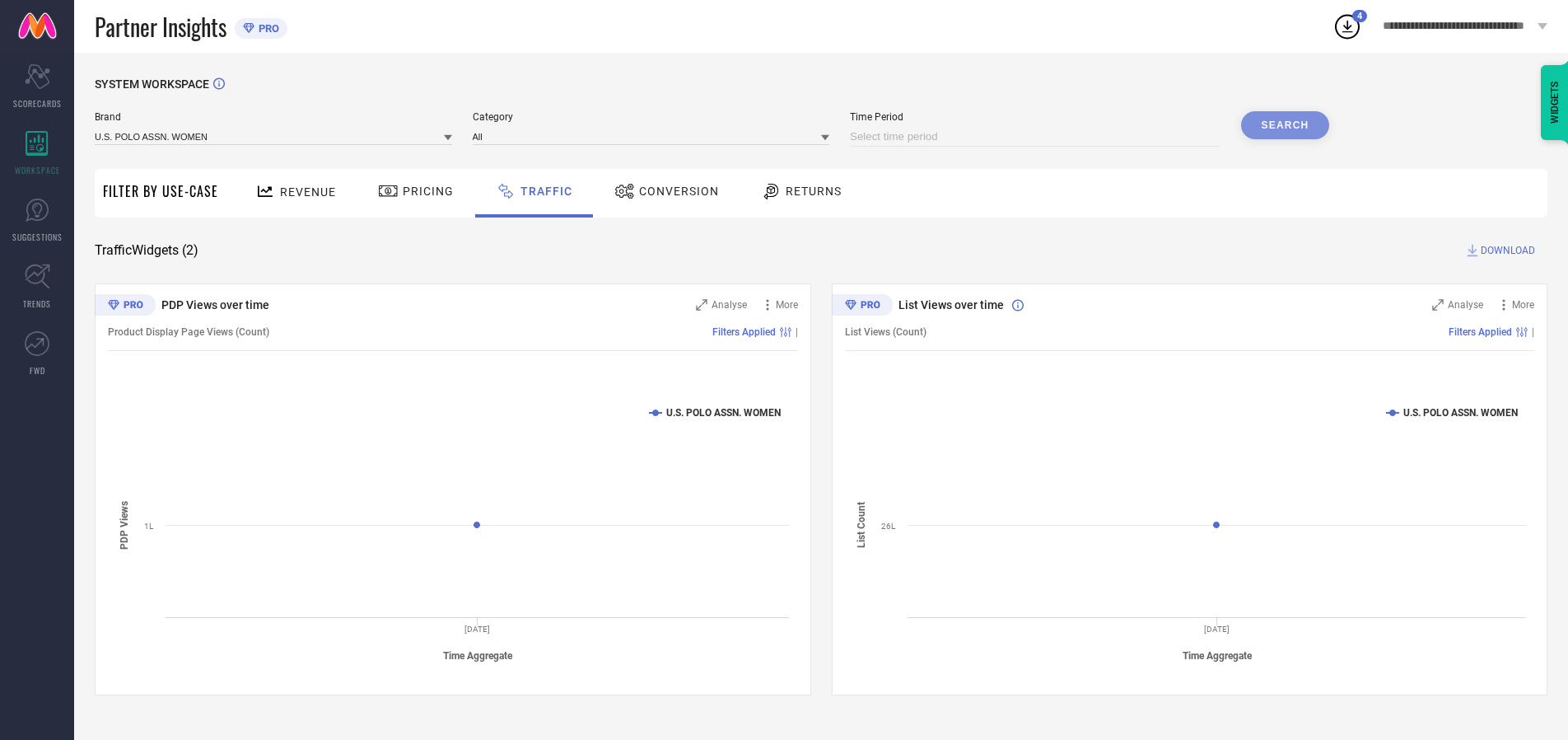
select select "8"
select select "2025"
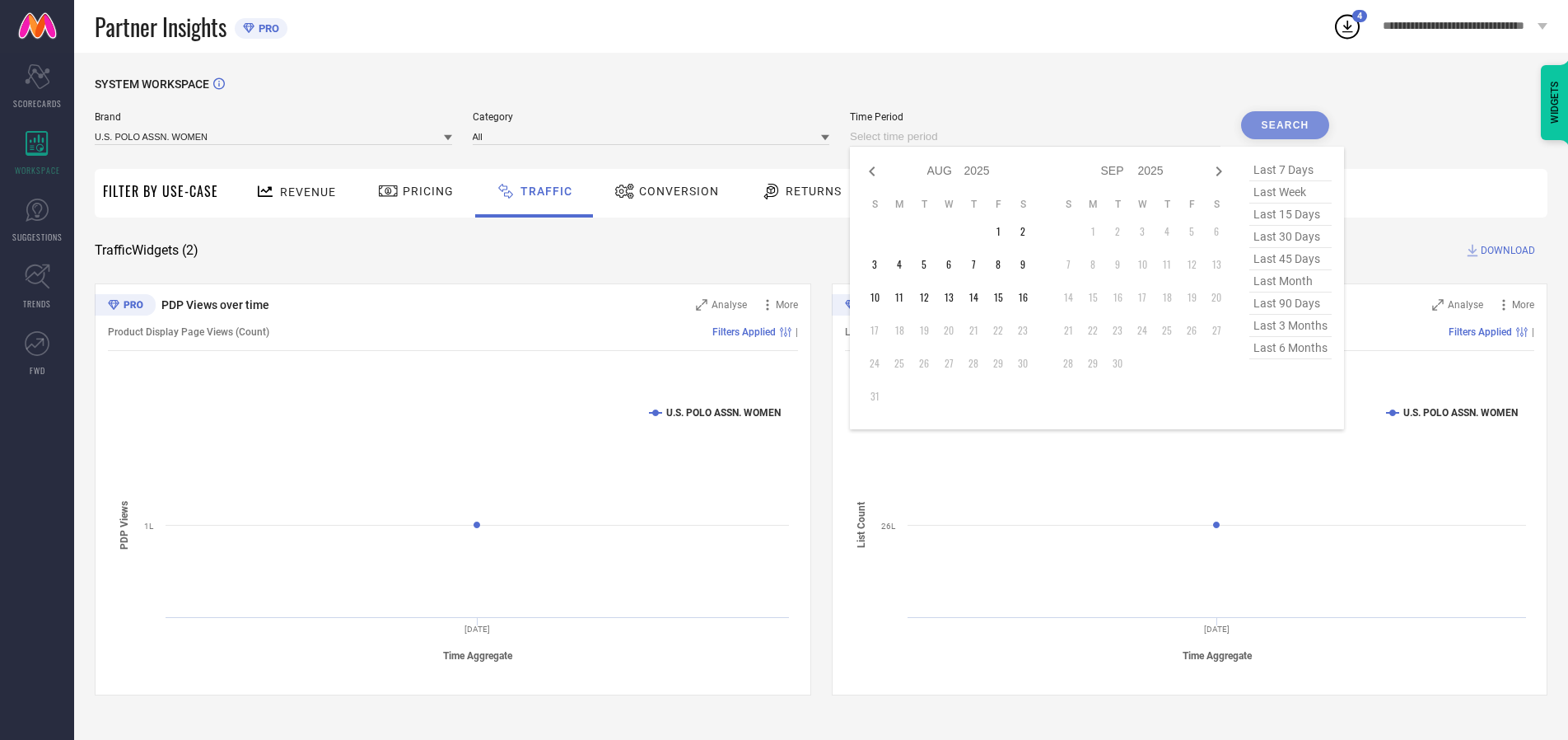
click at [1027, 298] on td "16" at bounding box center [1022, 297] width 25 height 25
type input "[DATE] to [DATE]"
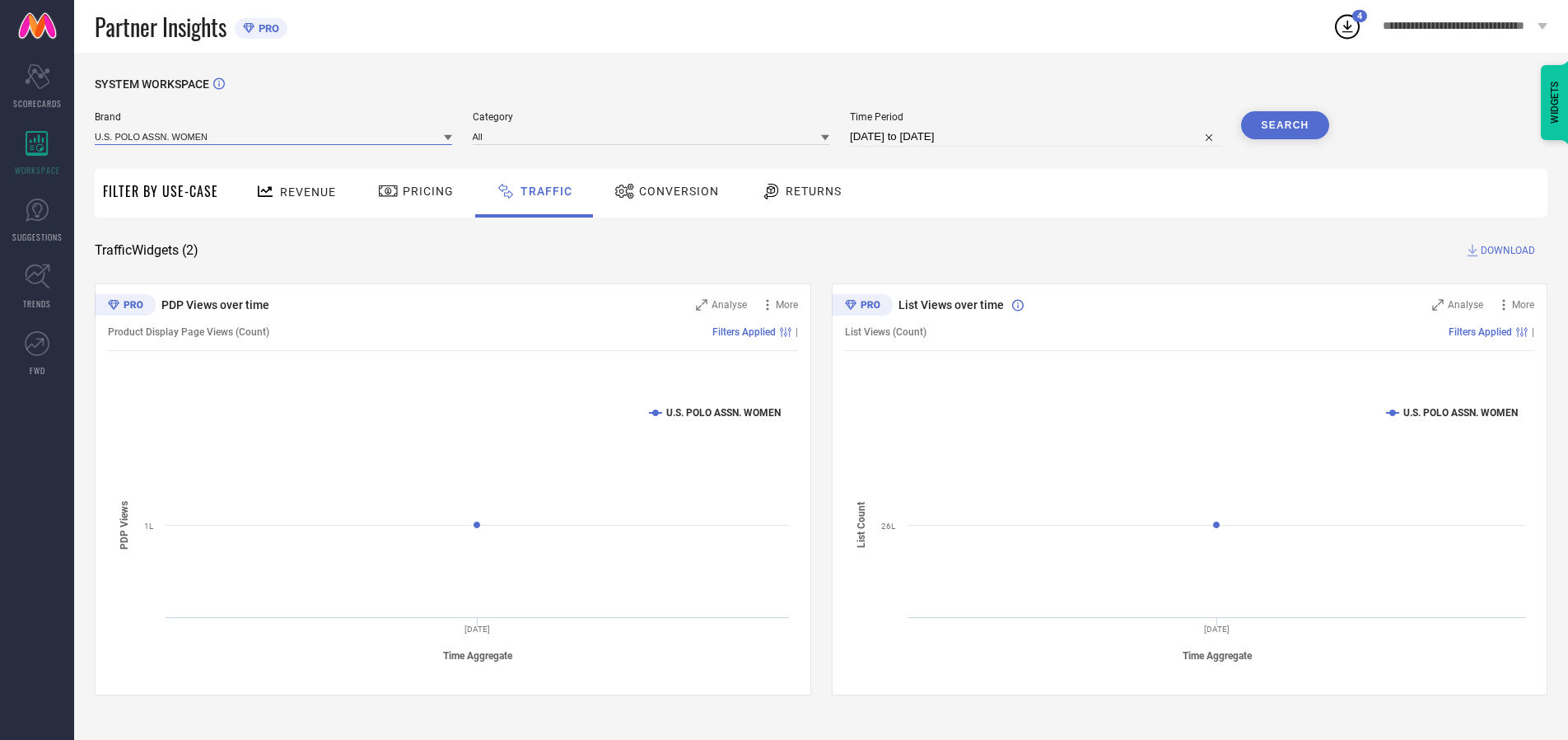
click at [274, 136] on input at bounding box center [273, 136] width 357 height 17
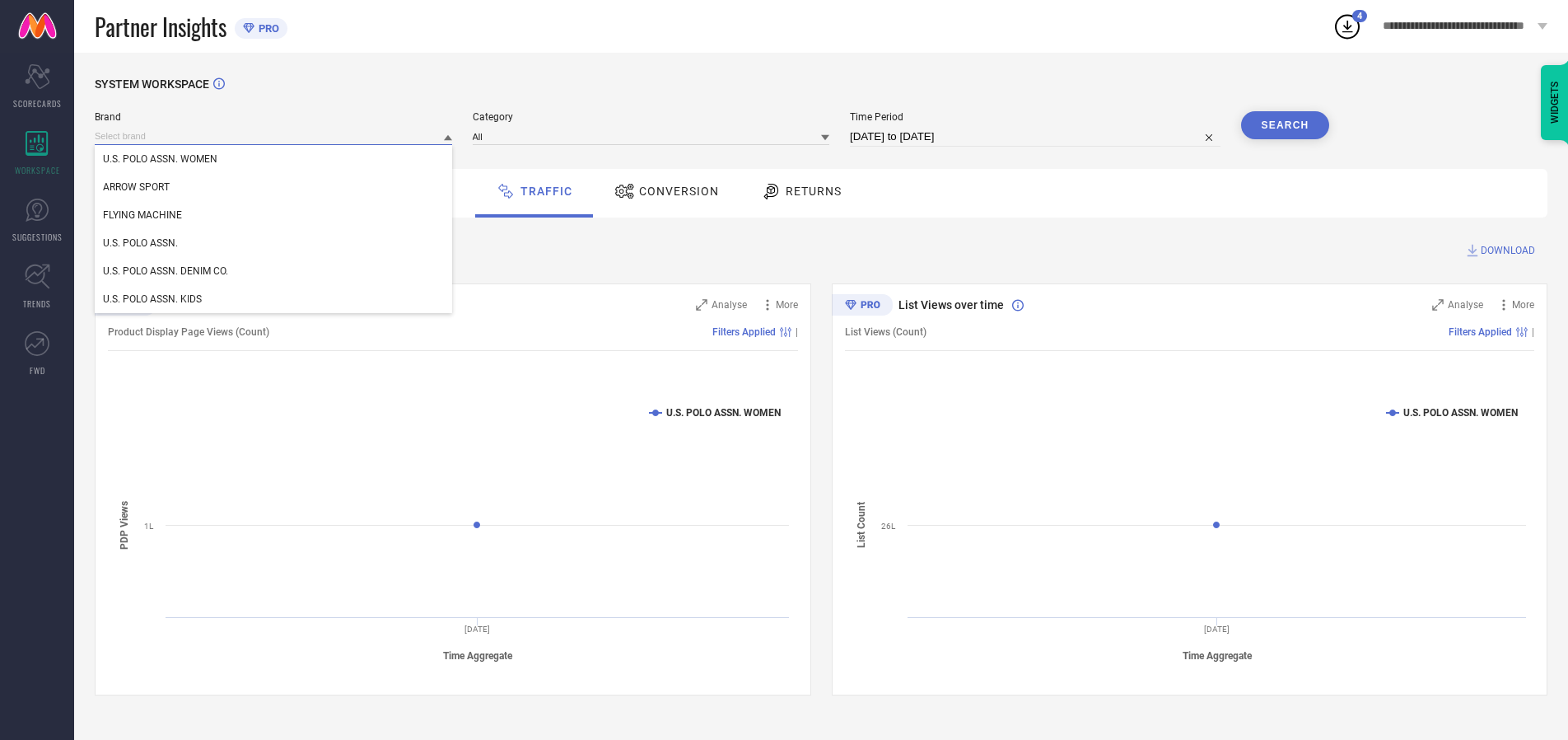
click at [274, 136] on input at bounding box center [273, 136] width 357 height 17
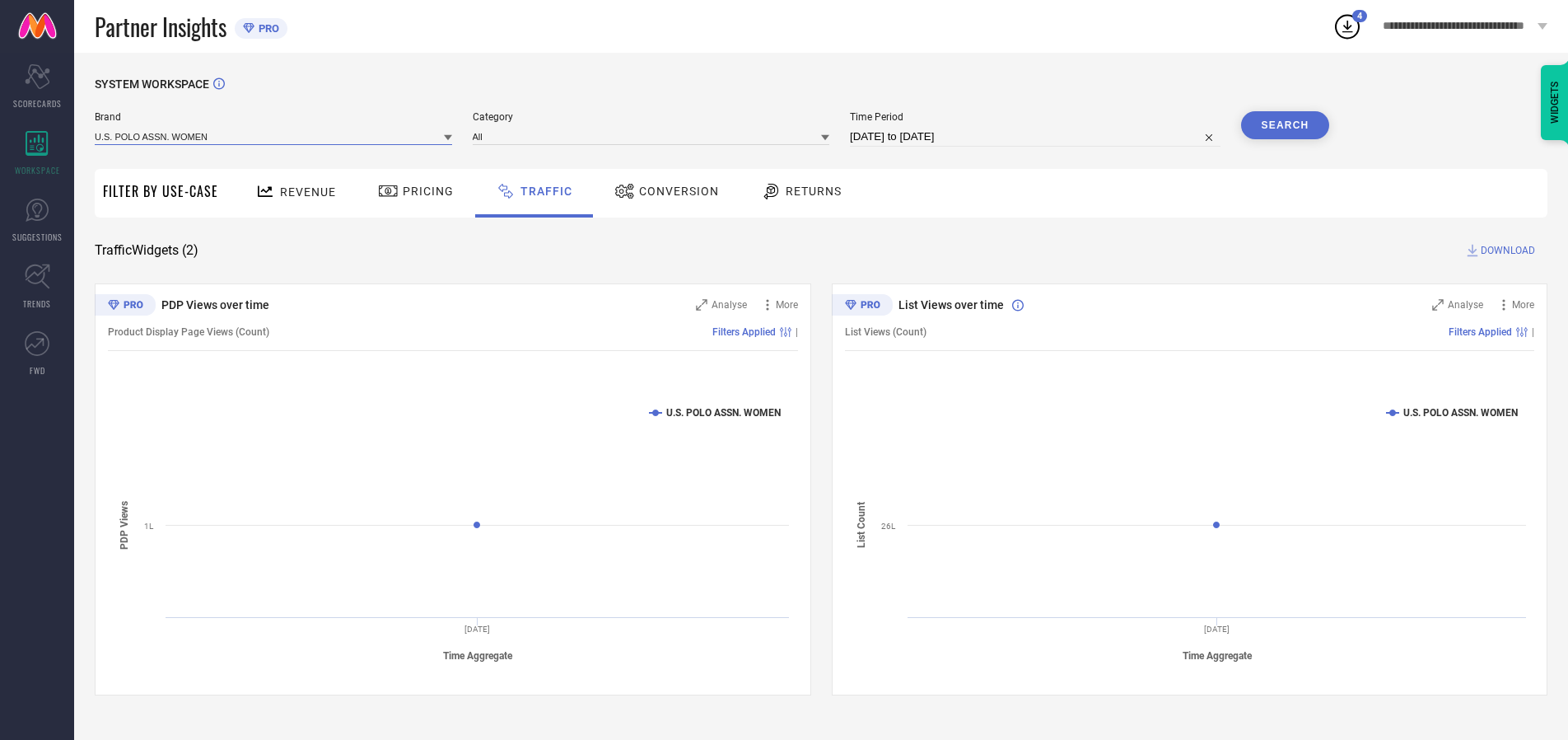
click at [274, 136] on input at bounding box center [273, 136] width 357 height 17
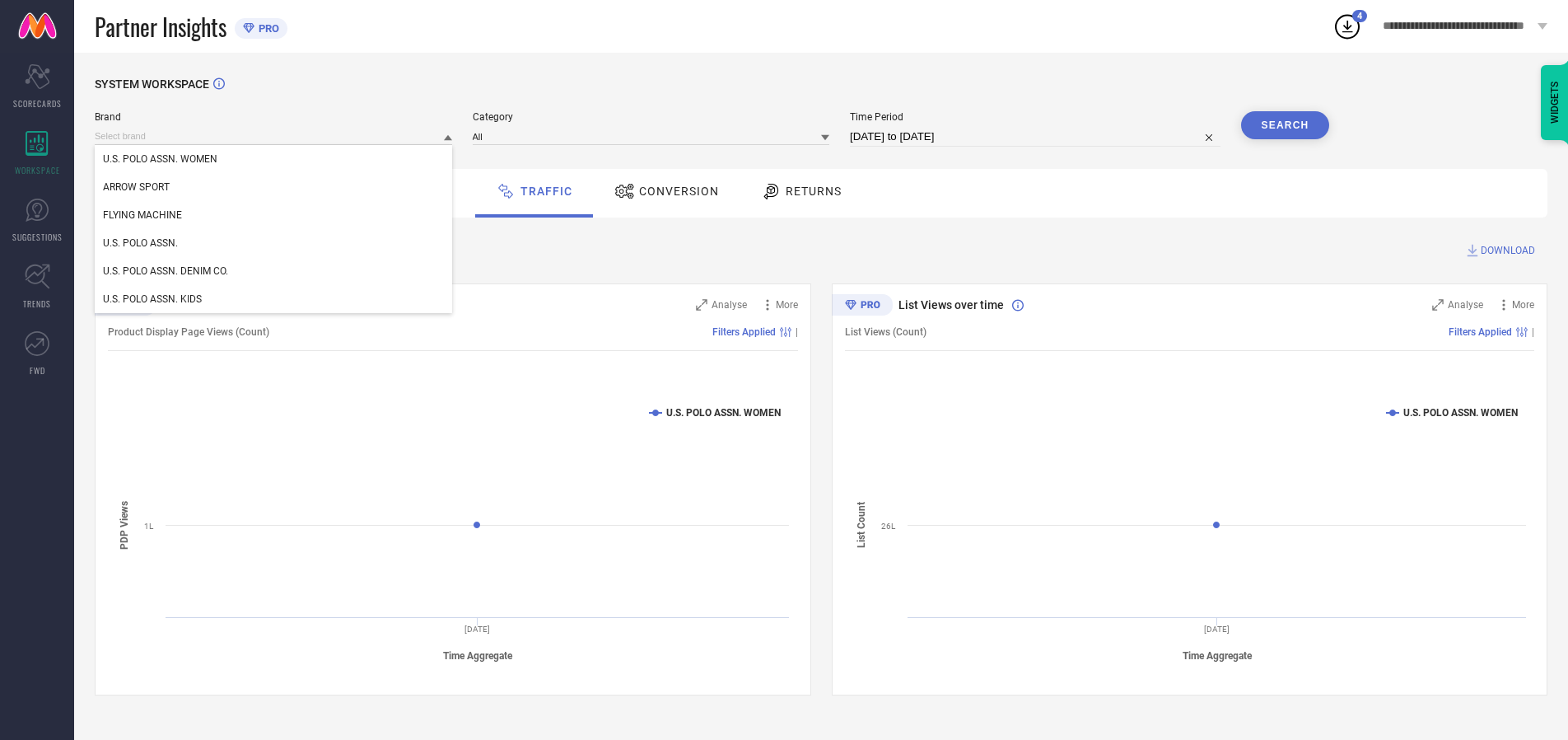
click at [274, 159] on div "U.S. POLO ASSN. WOMEN" at bounding box center [273, 159] width 357 height 28
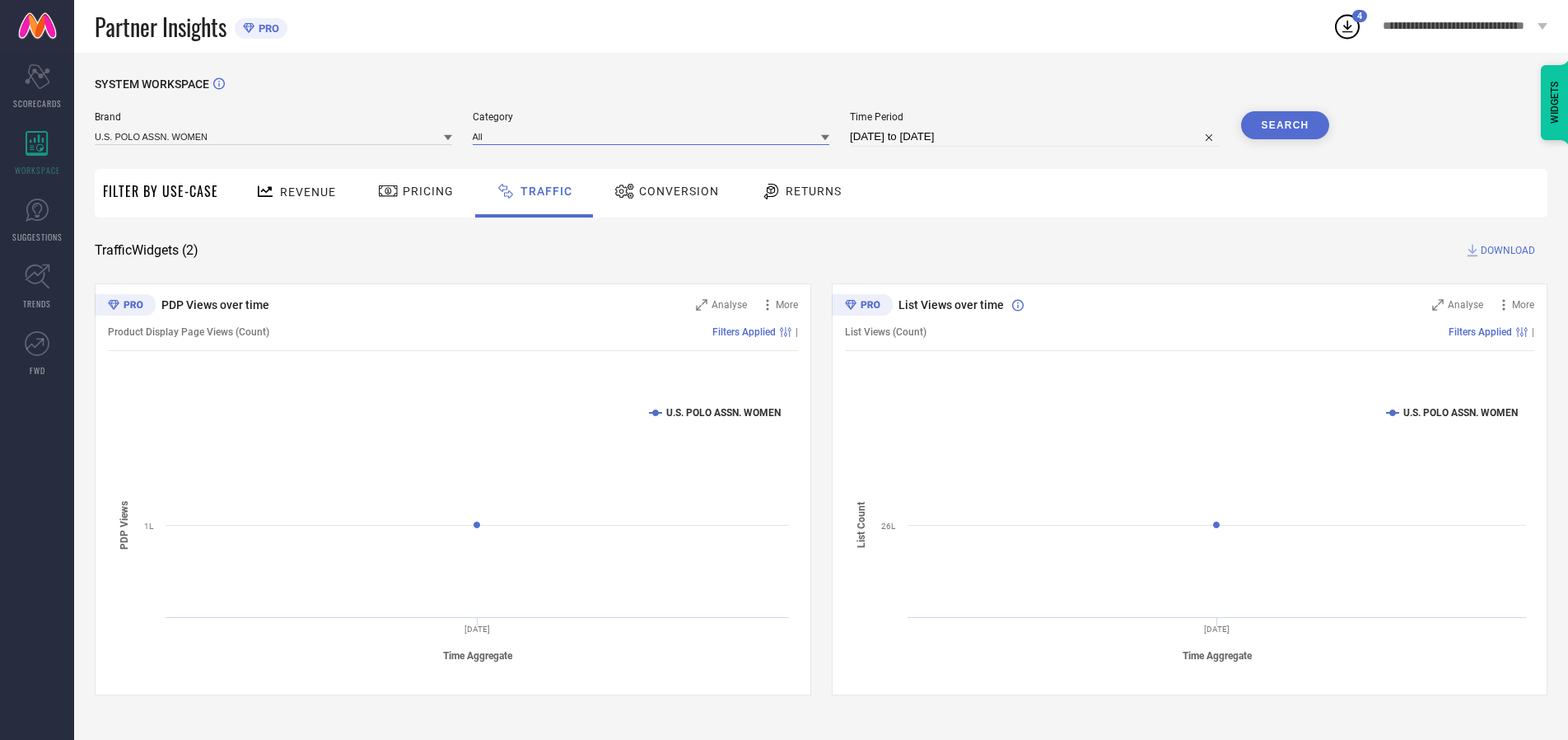
click at [655, 136] on input at bounding box center [651, 136] width 357 height 17
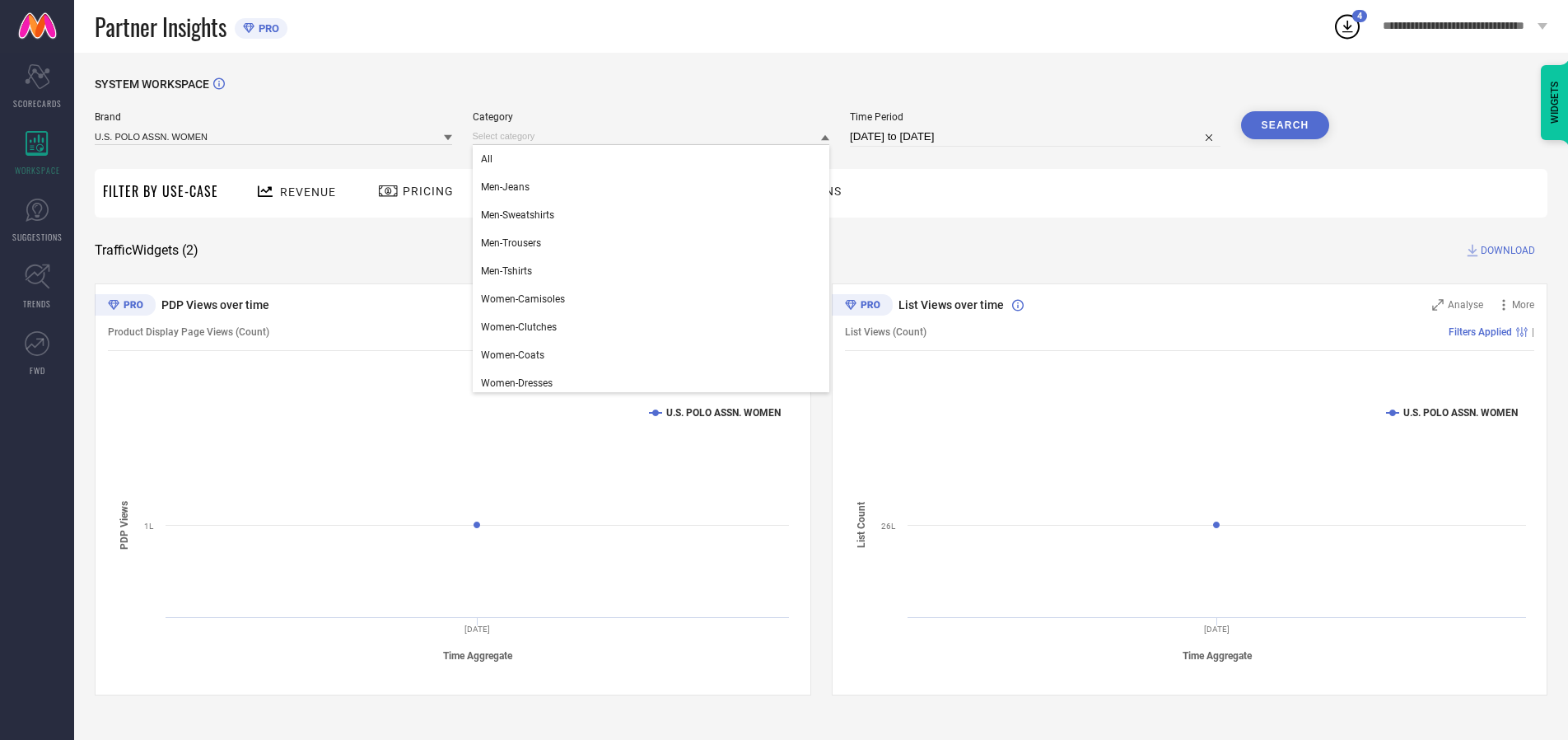
click at [655, 159] on div "All" at bounding box center [651, 159] width 357 height 28
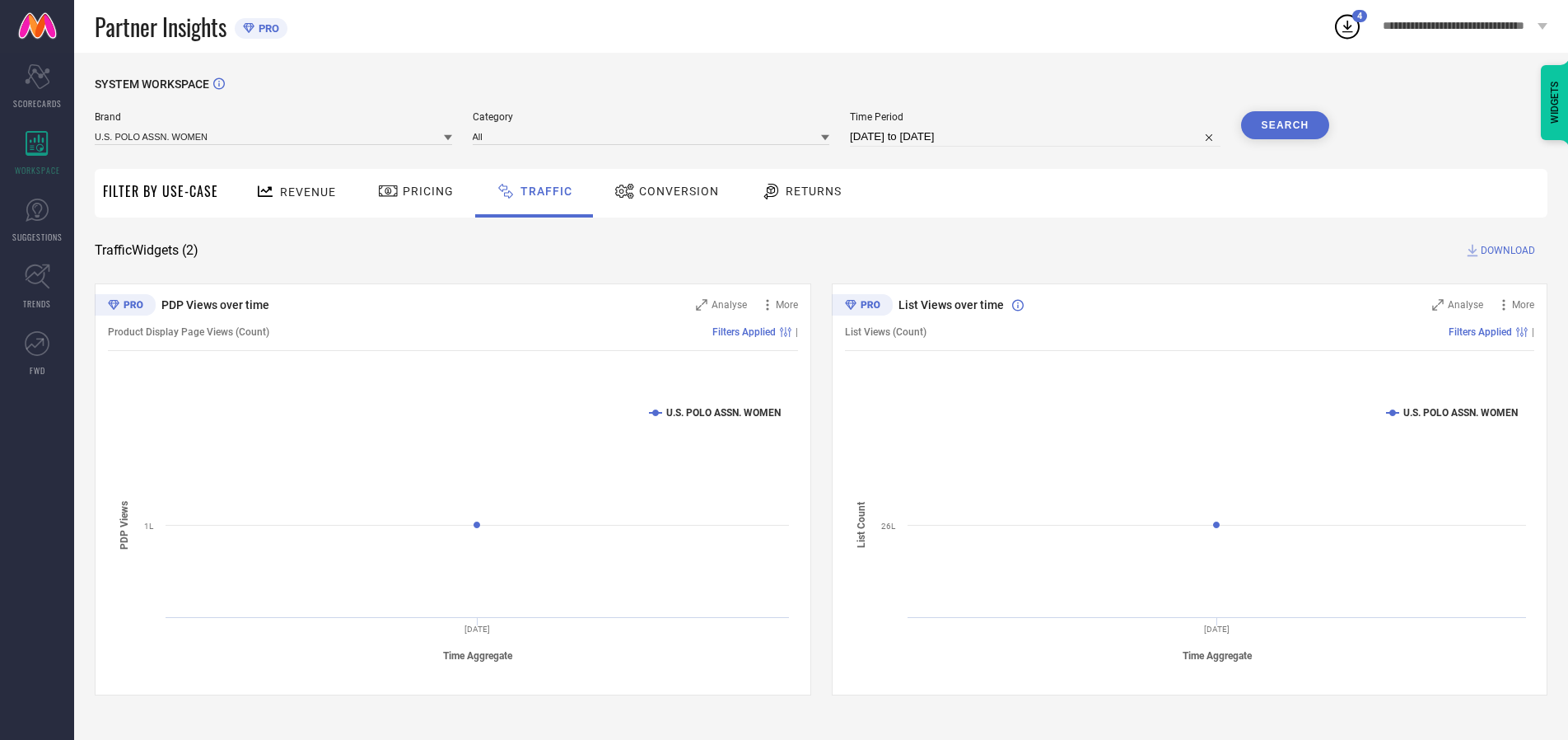
click at [1285, 125] on button "Search" at bounding box center [1285, 125] width 89 height 28
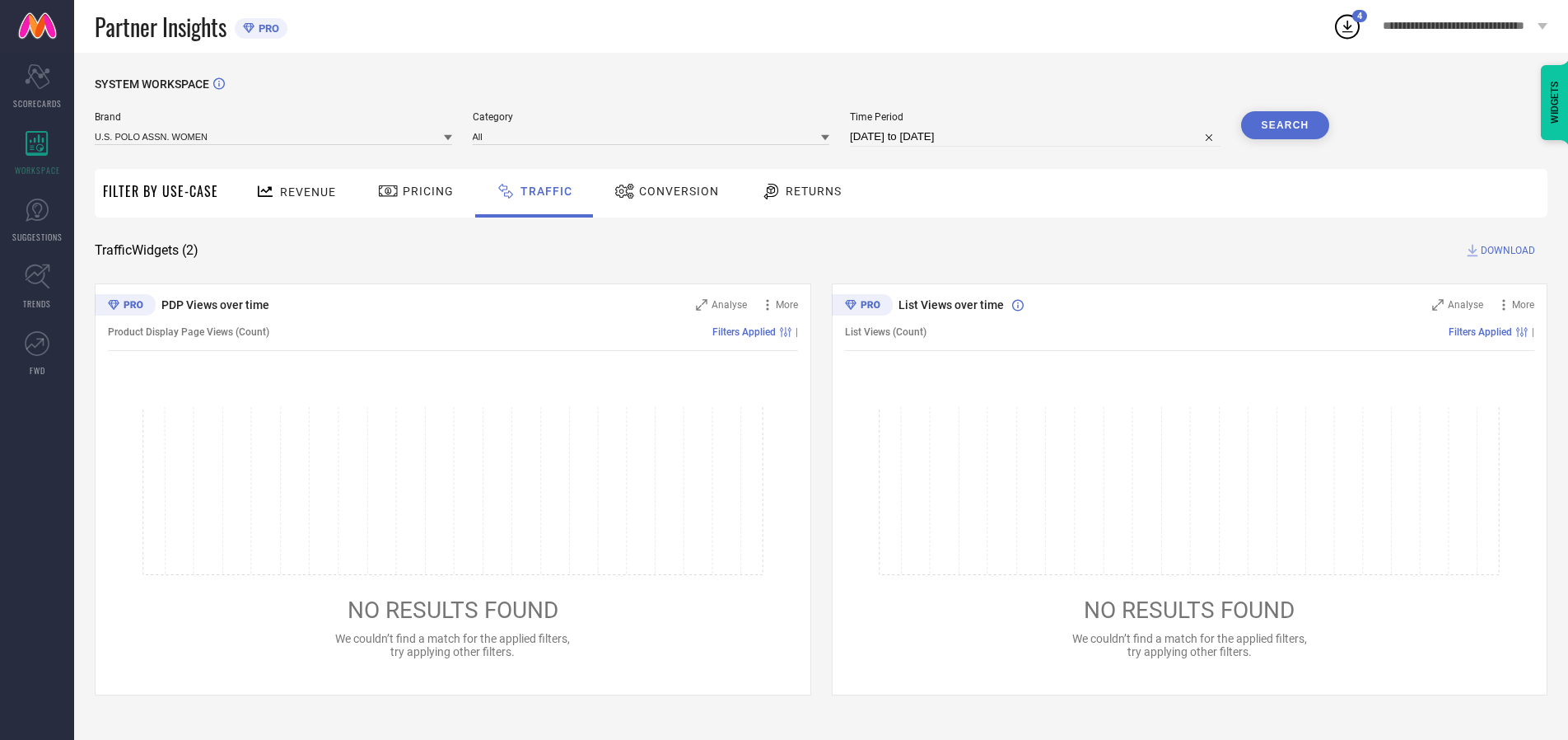
click at [1505, 250] on span "DOWNLOAD" at bounding box center [1508, 250] width 55 height 16
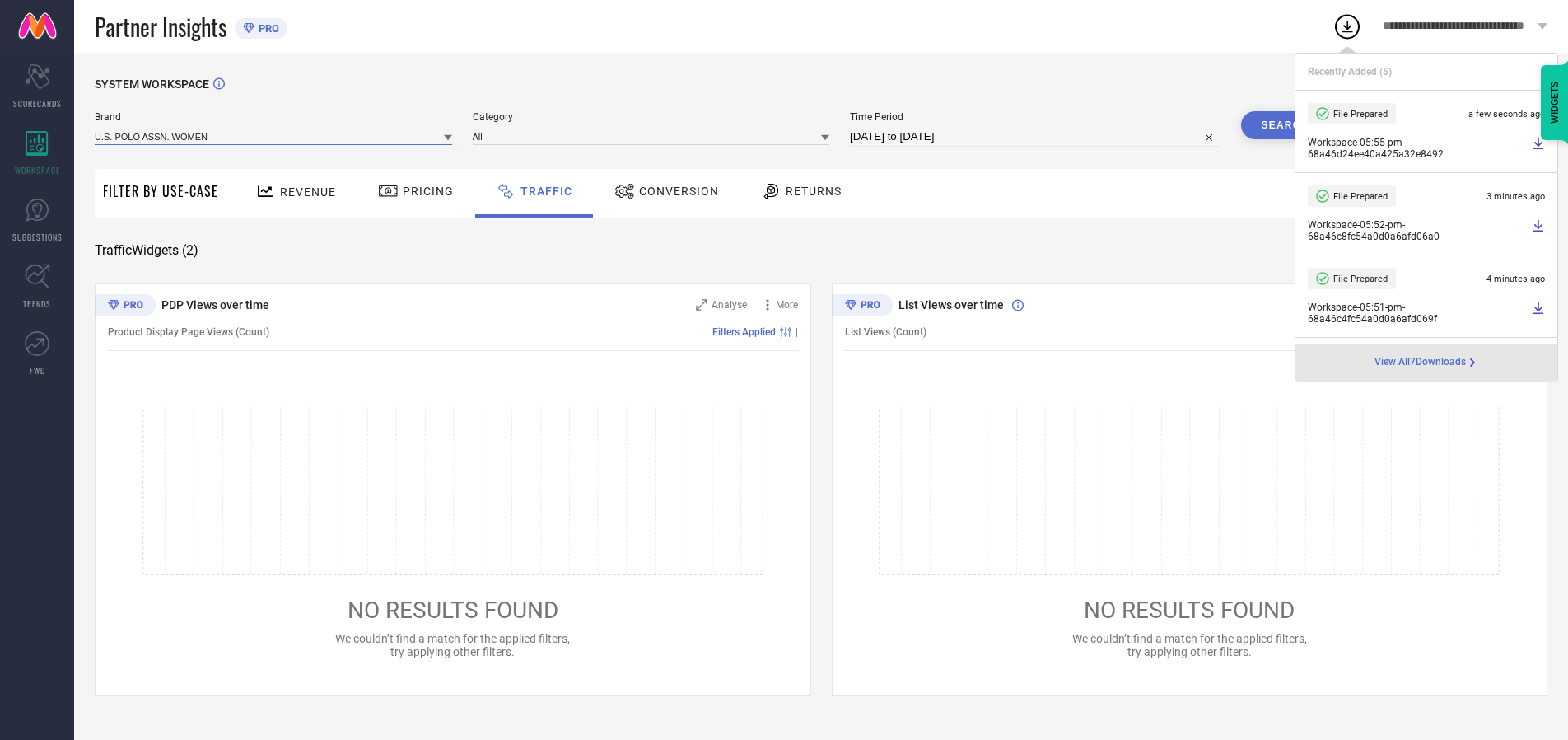
click at [274, 136] on input at bounding box center [273, 136] width 357 height 17
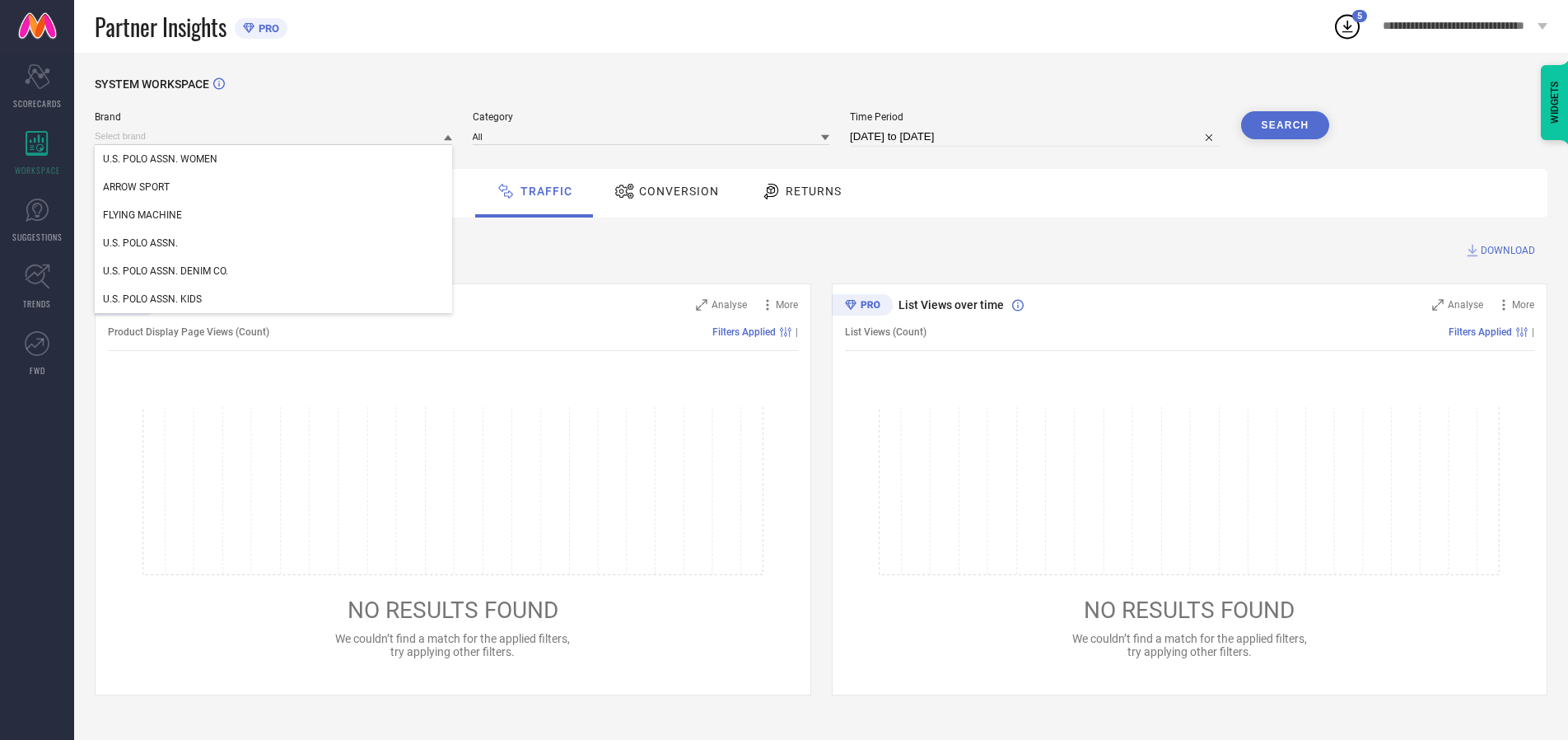
click at [274, 243] on div "U.S. POLO ASSN." at bounding box center [273, 243] width 357 height 28
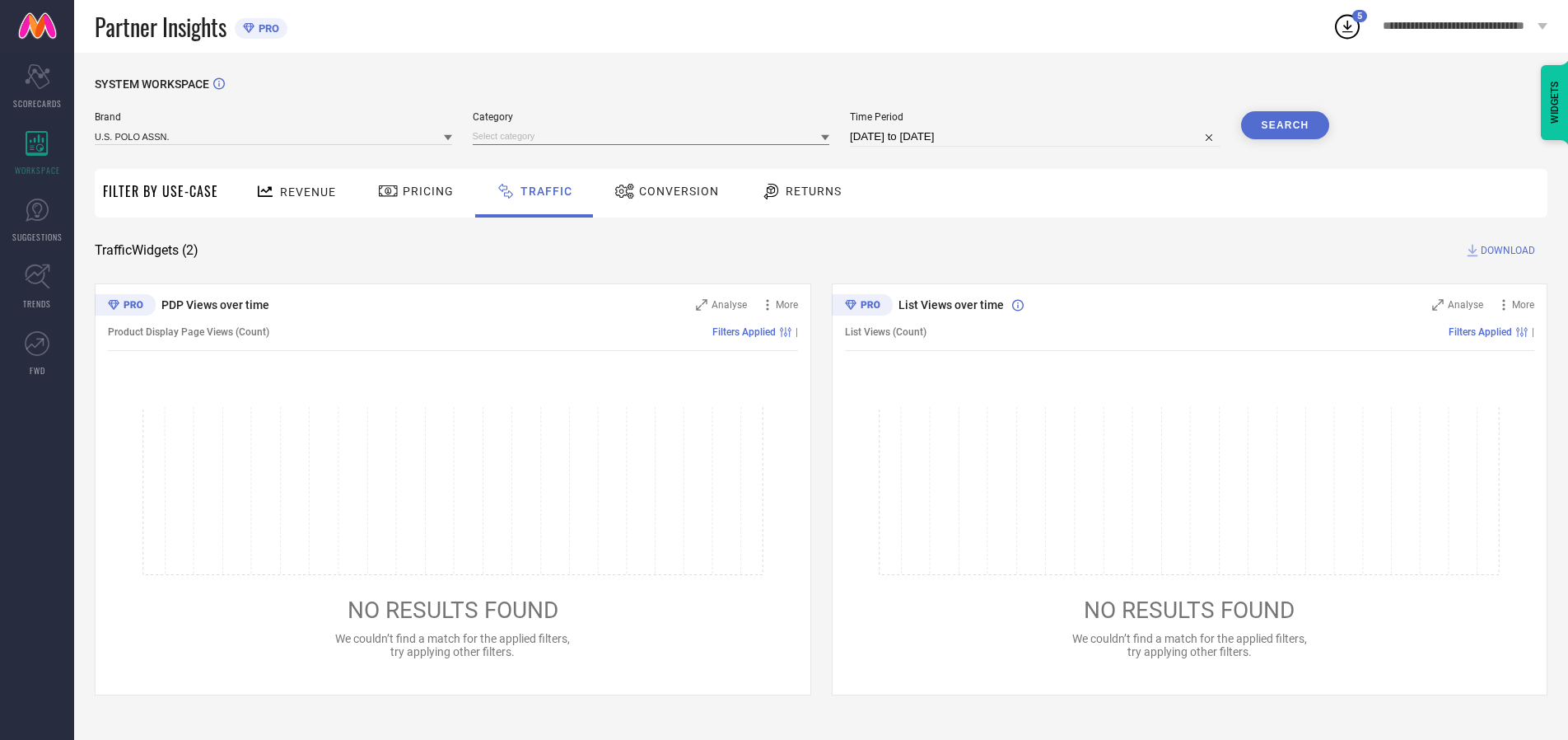
click at [655, 136] on input at bounding box center [651, 136] width 357 height 17
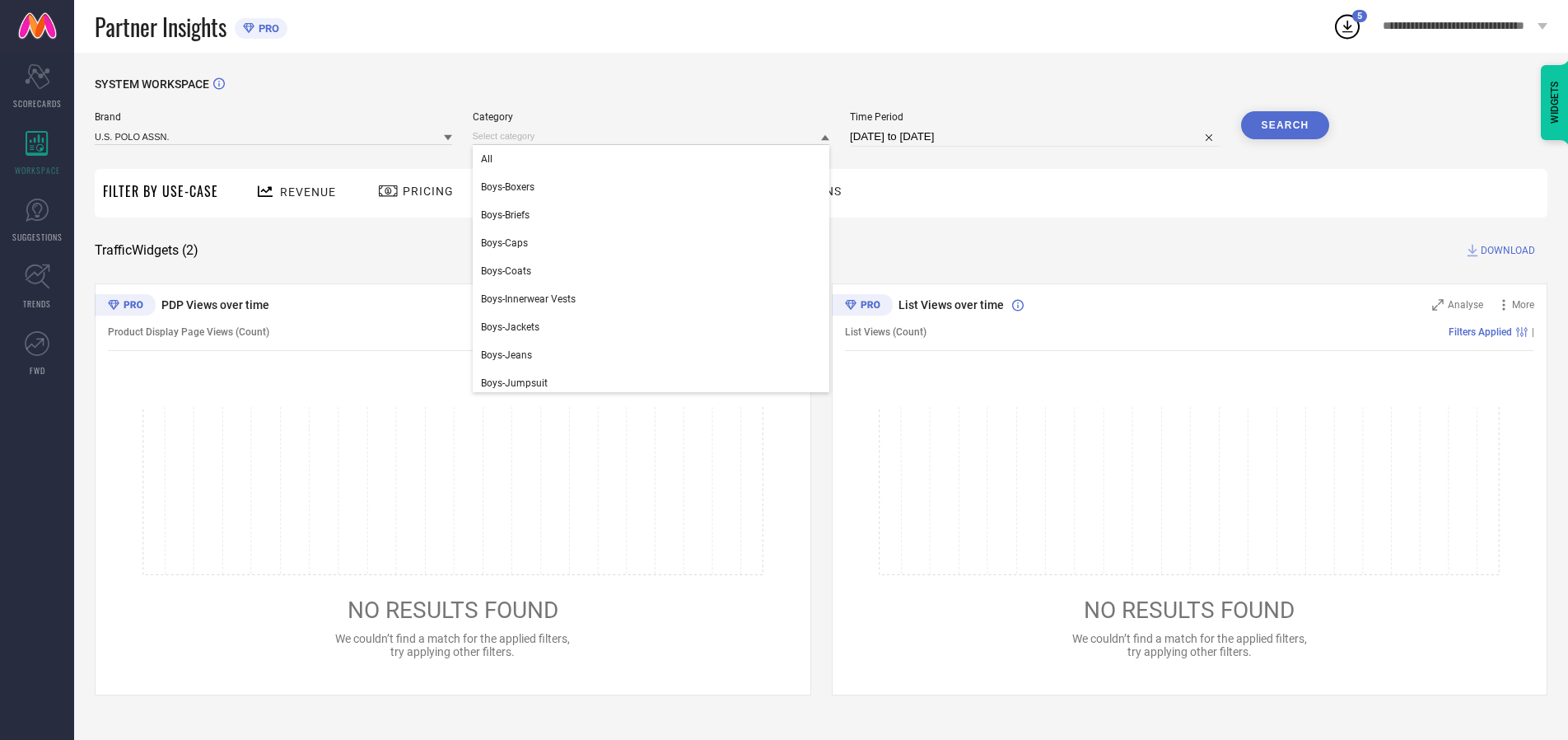
click at [655, 159] on div "All" at bounding box center [651, 159] width 357 height 28
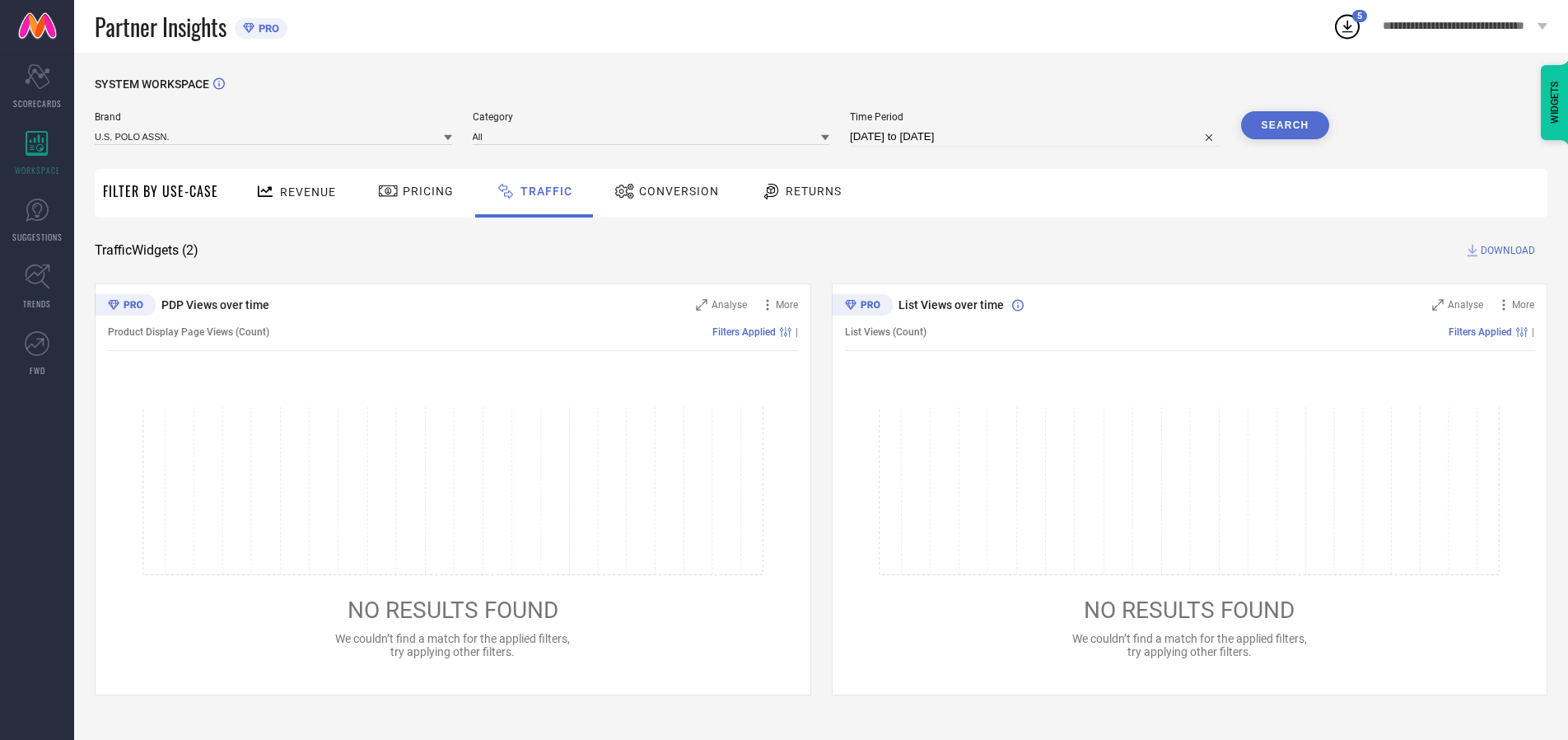
click at [1285, 125] on button "Search" at bounding box center [1285, 125] width 89 height 28
click at [1505, 250] on span "DOWNLOAD" at bounding box center [1508, 250] width 55 height 16
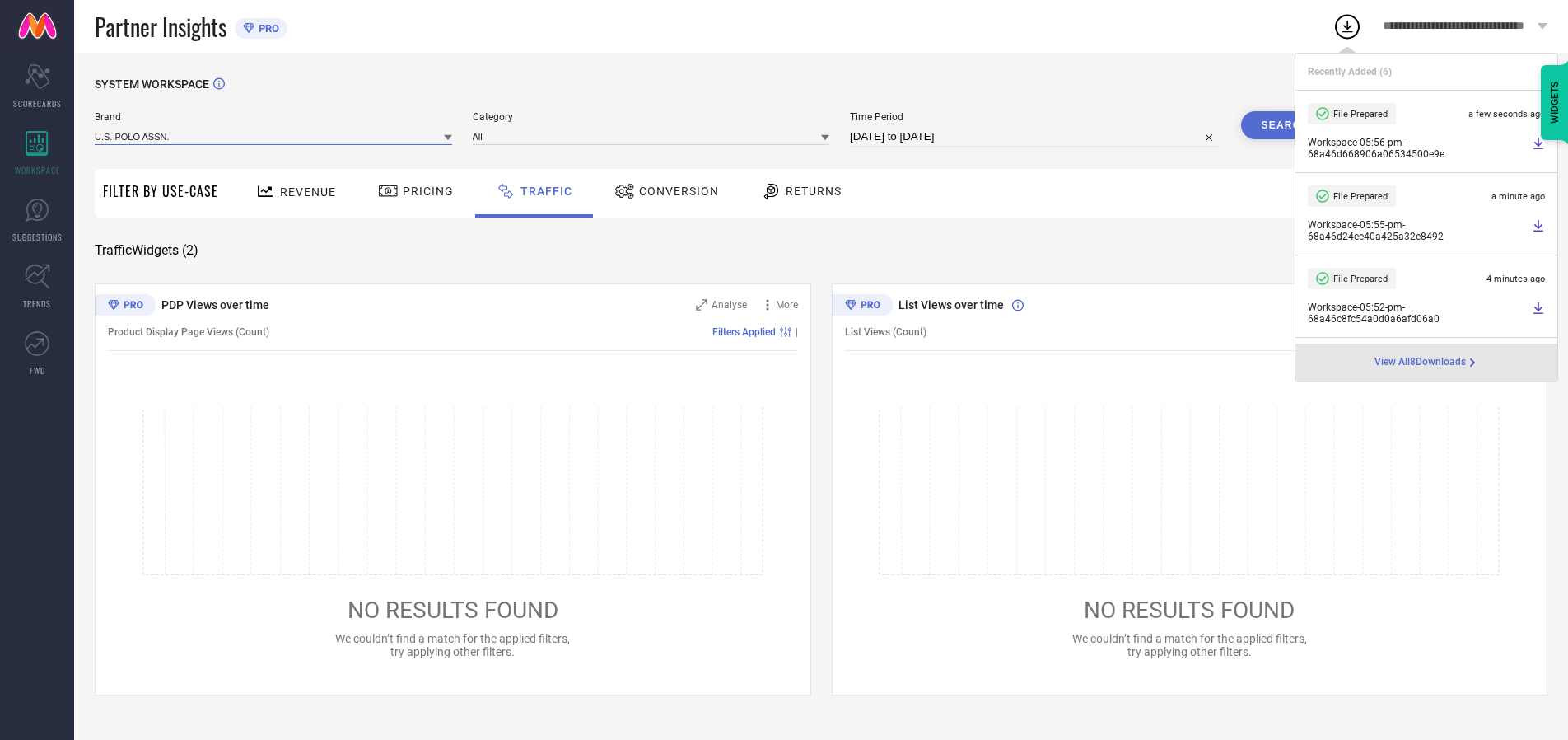
click at [274, 136] on input at bounding box center [273, 136] width 357 height 17
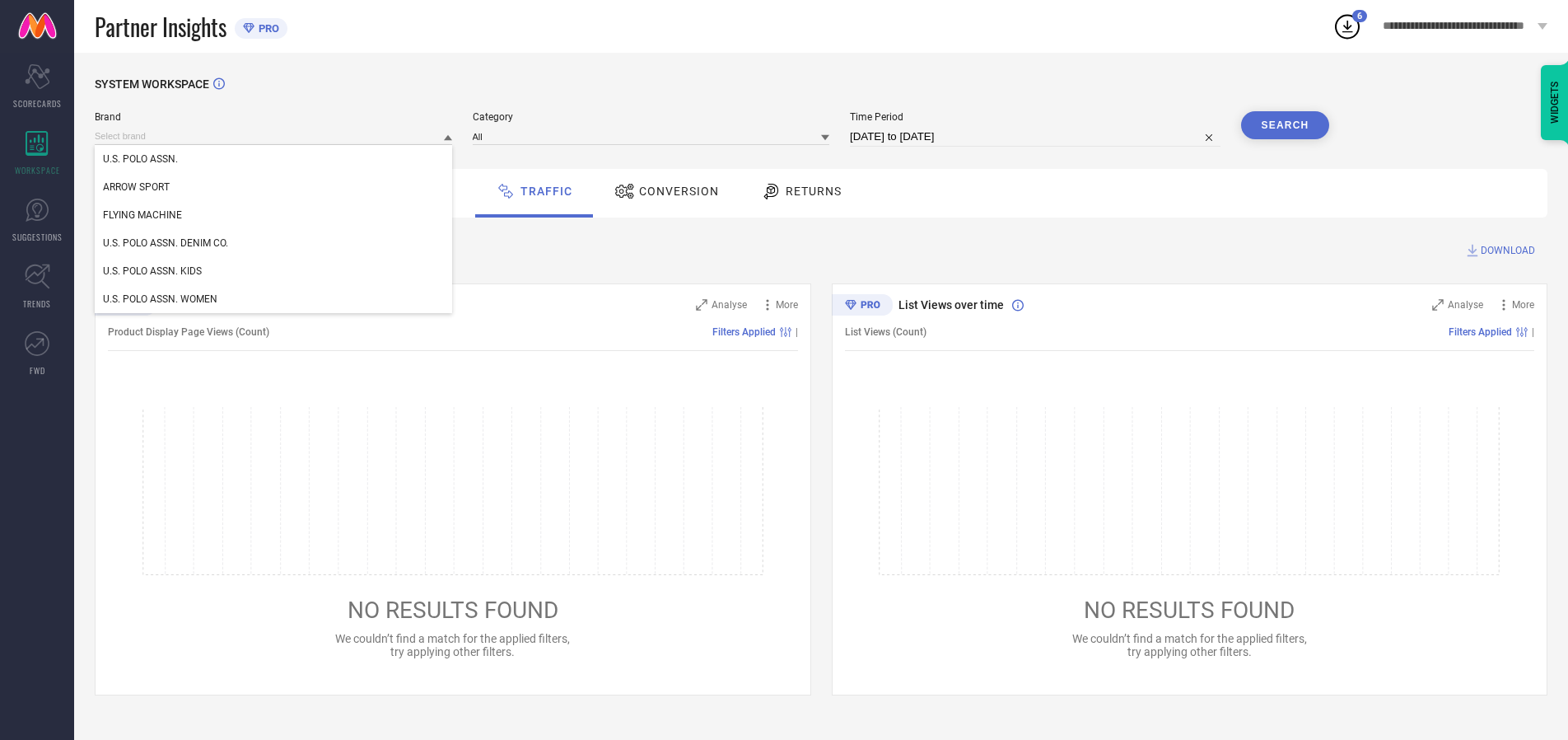
click at [274, 243] on div "U.S. POLO ASSN. DENIM CO." at bounding box center [273, 243] width 357 height 28
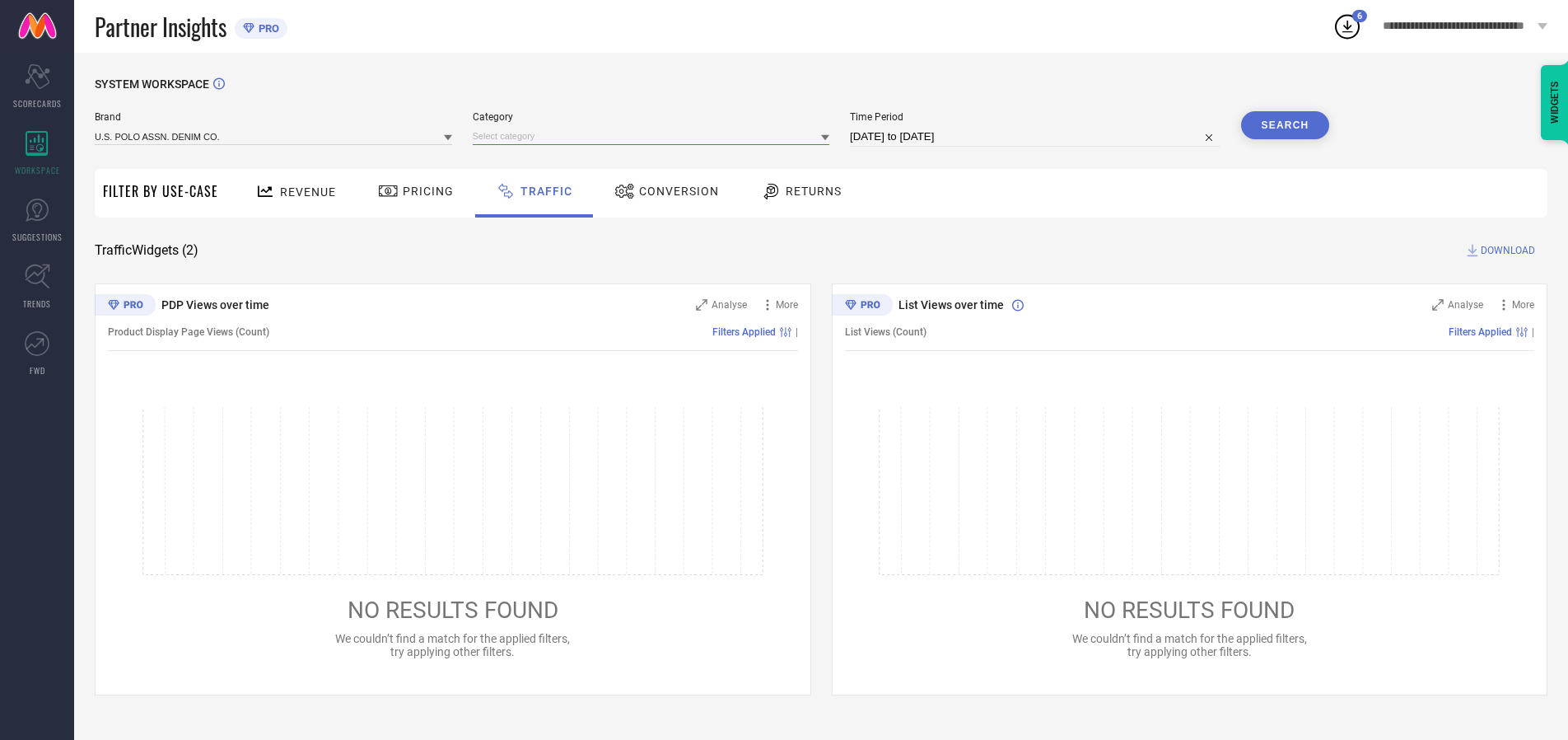
click at [655, 136] on input at bounding box center [651, 136] width 357 height 17
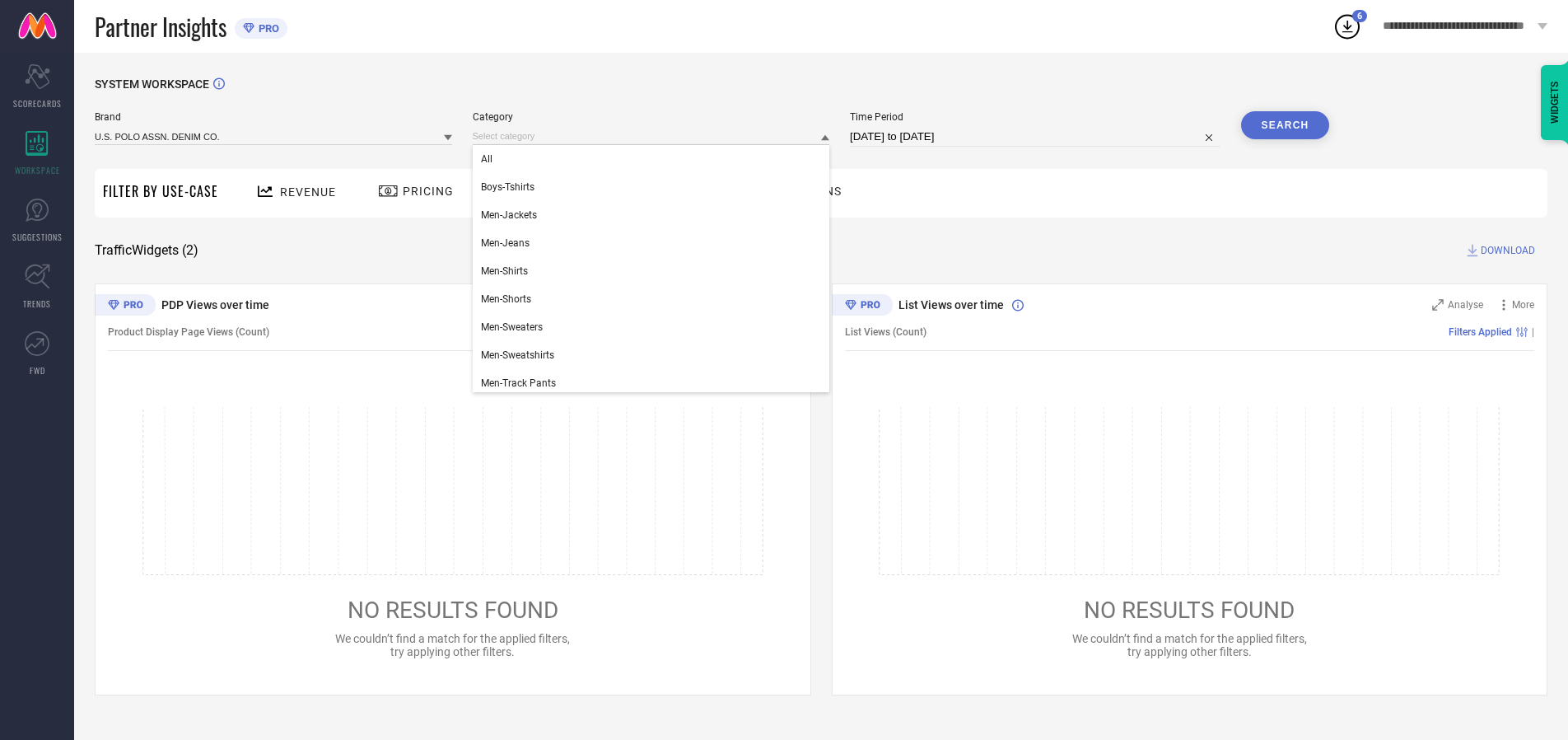
click at [655, 159] on div "All" at bounding box center [651, 159] width 357 height 28
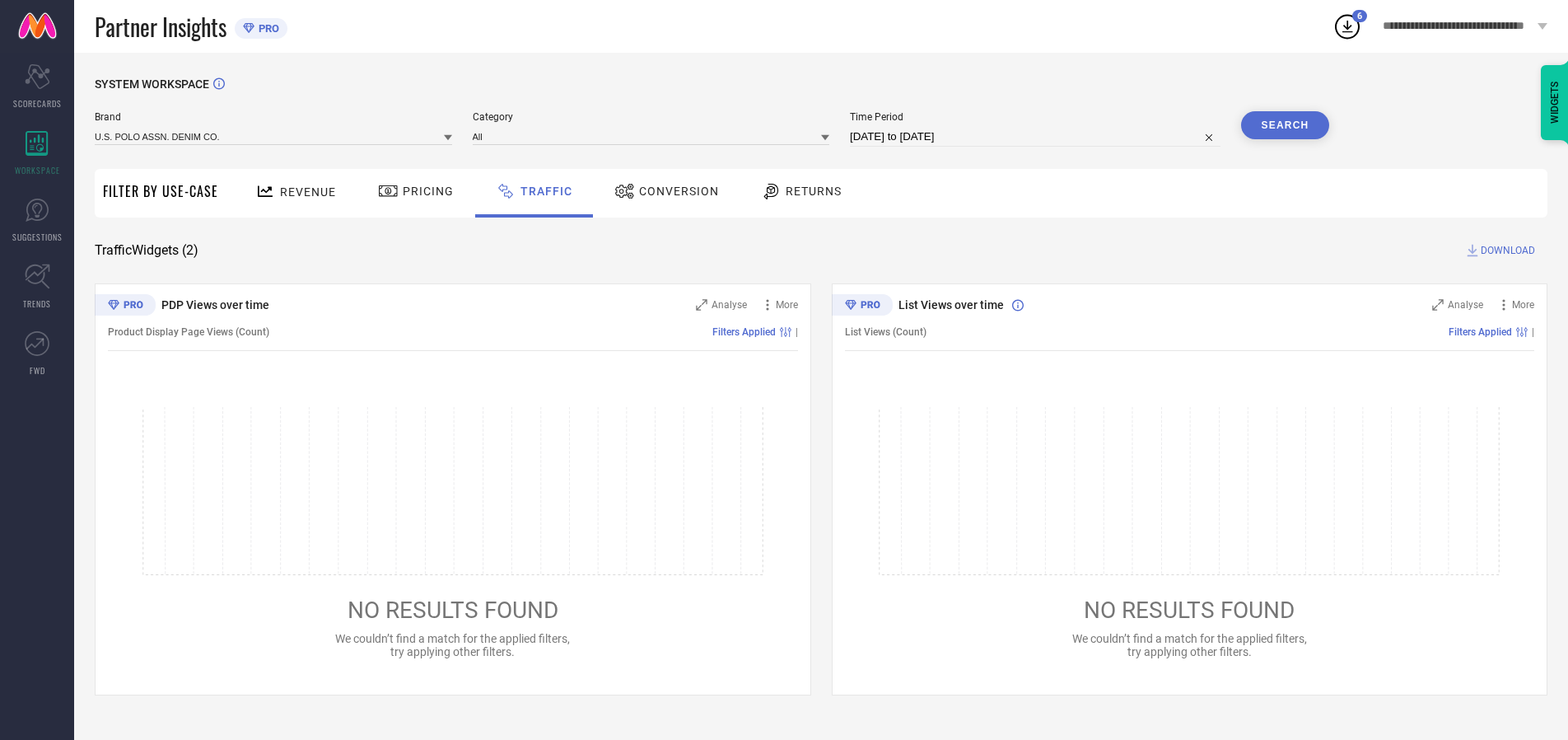
click at [1285, 125] on button "Search" at bounding box center [1285, 125] width 89 height 28
click at [1505, 250] on span "DOWNLOAD" at bounding box center [1508, 250] width 55 height 16
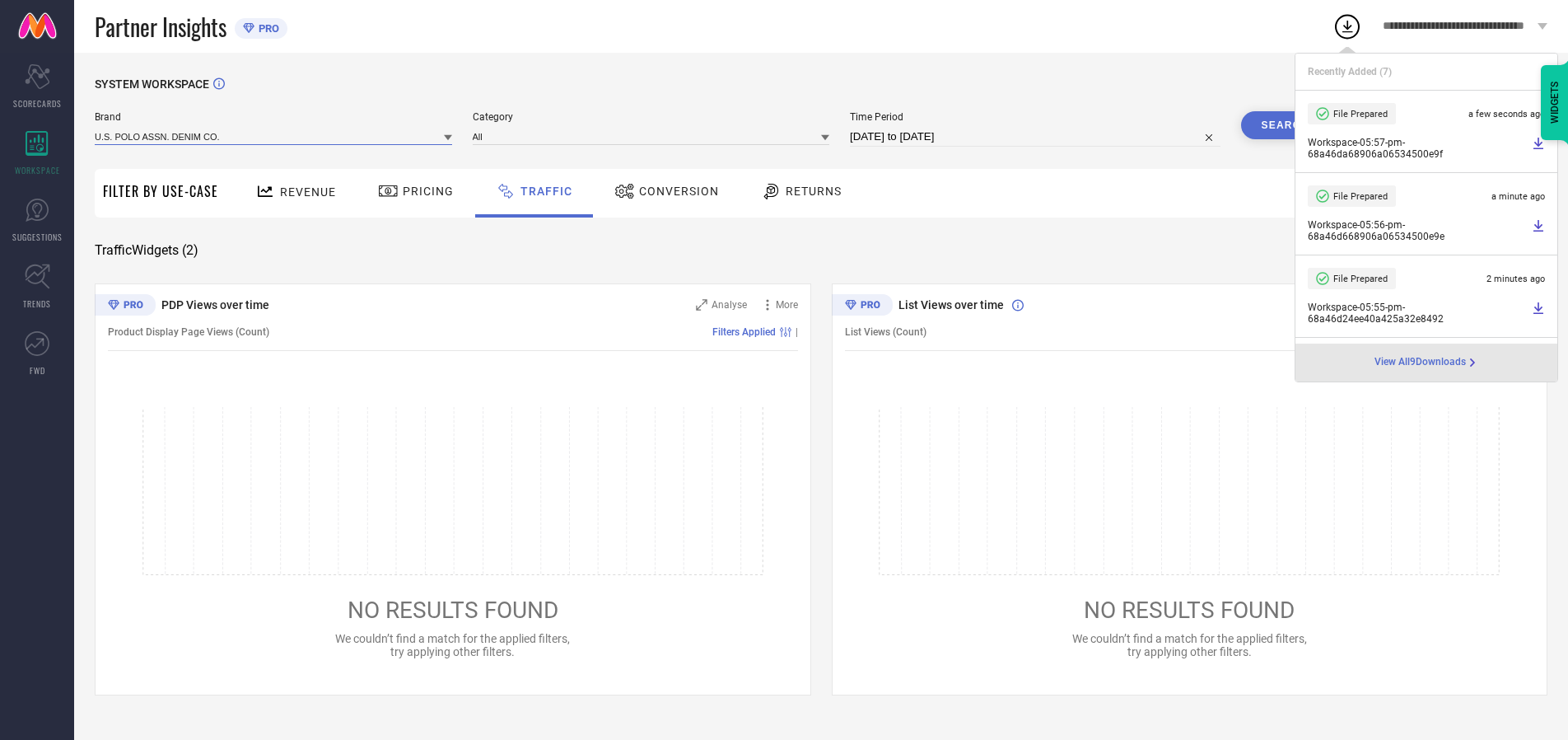
click at [274, 136] on input at bounding box center [273, 136] width 357 height 17
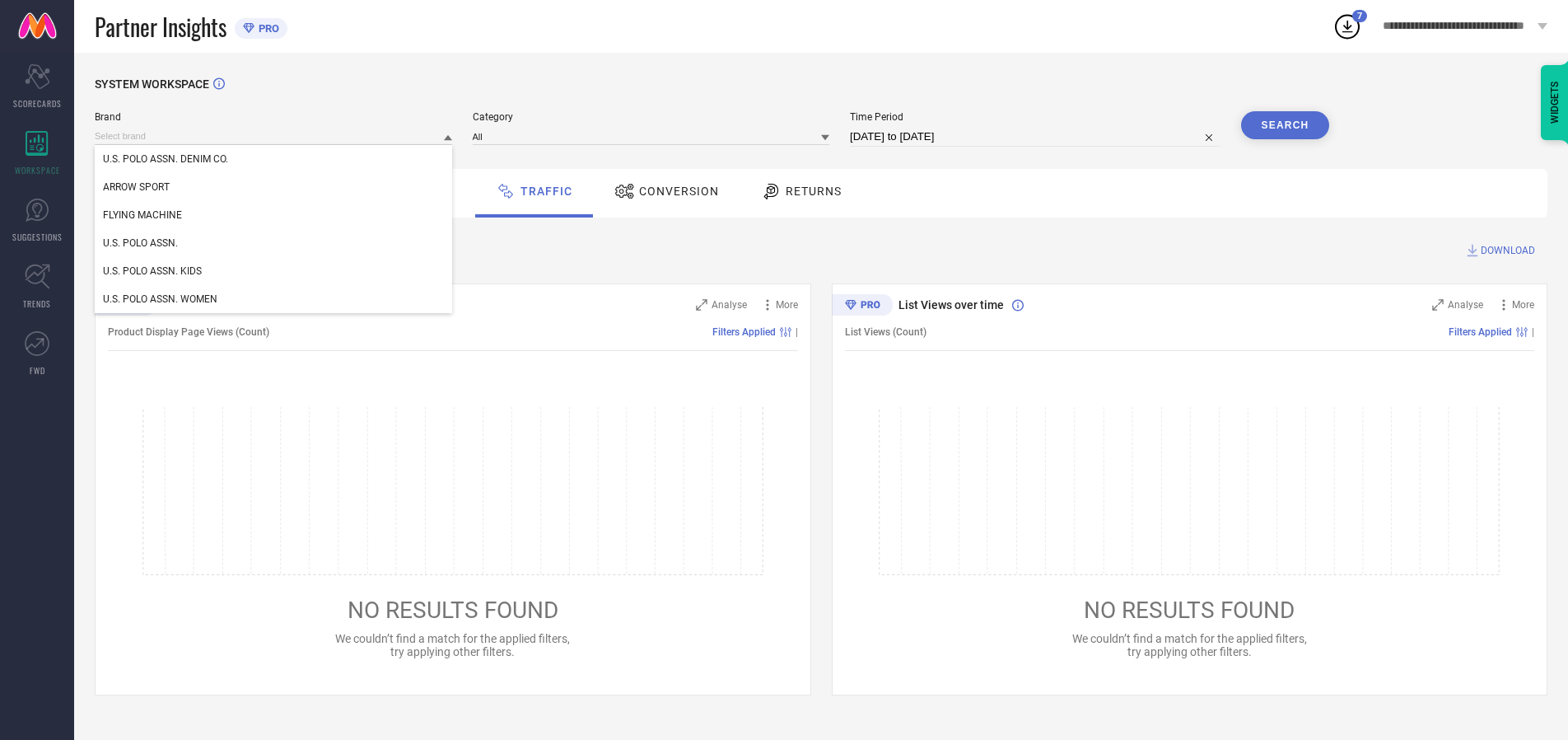
click at [274, 271] on div "U.S. POLO ASSN. KIDS" at bounding box center [273, 270] width 357 height 28
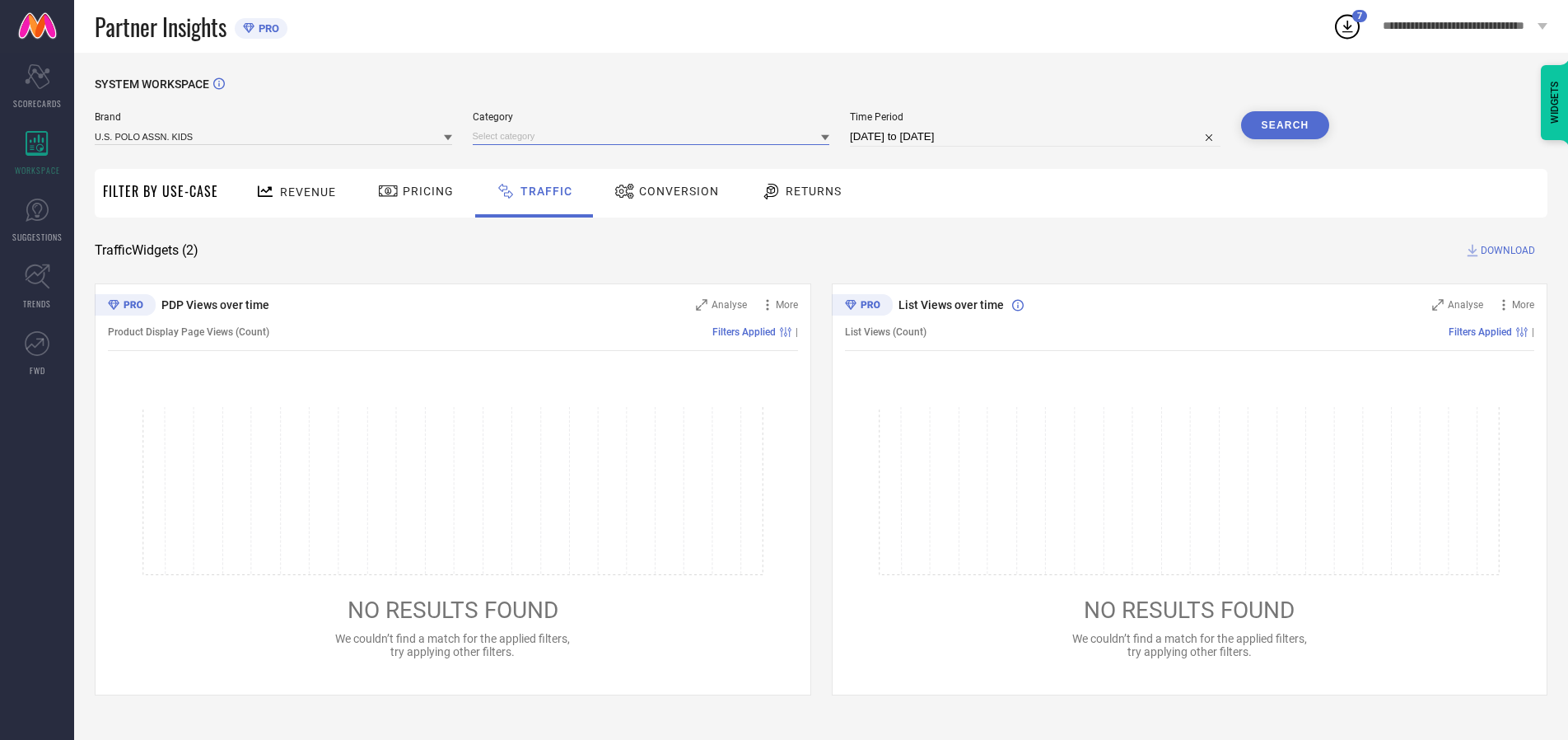
click at [655, 136] on input at bounding box center [651, 136] width 357 height 17
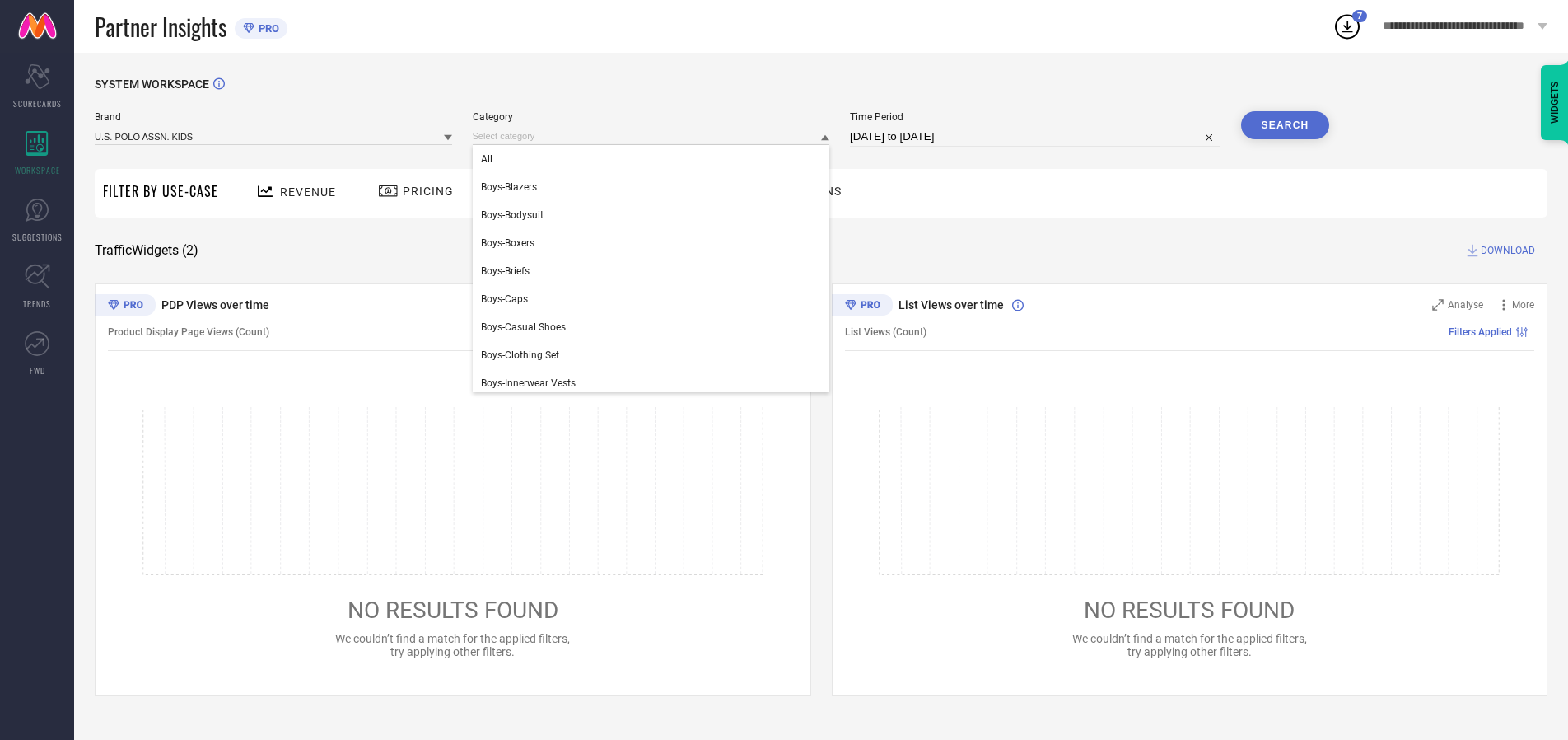
click at [655, 159] on div "All" at bounding box center [651, 159] width 357 height 28
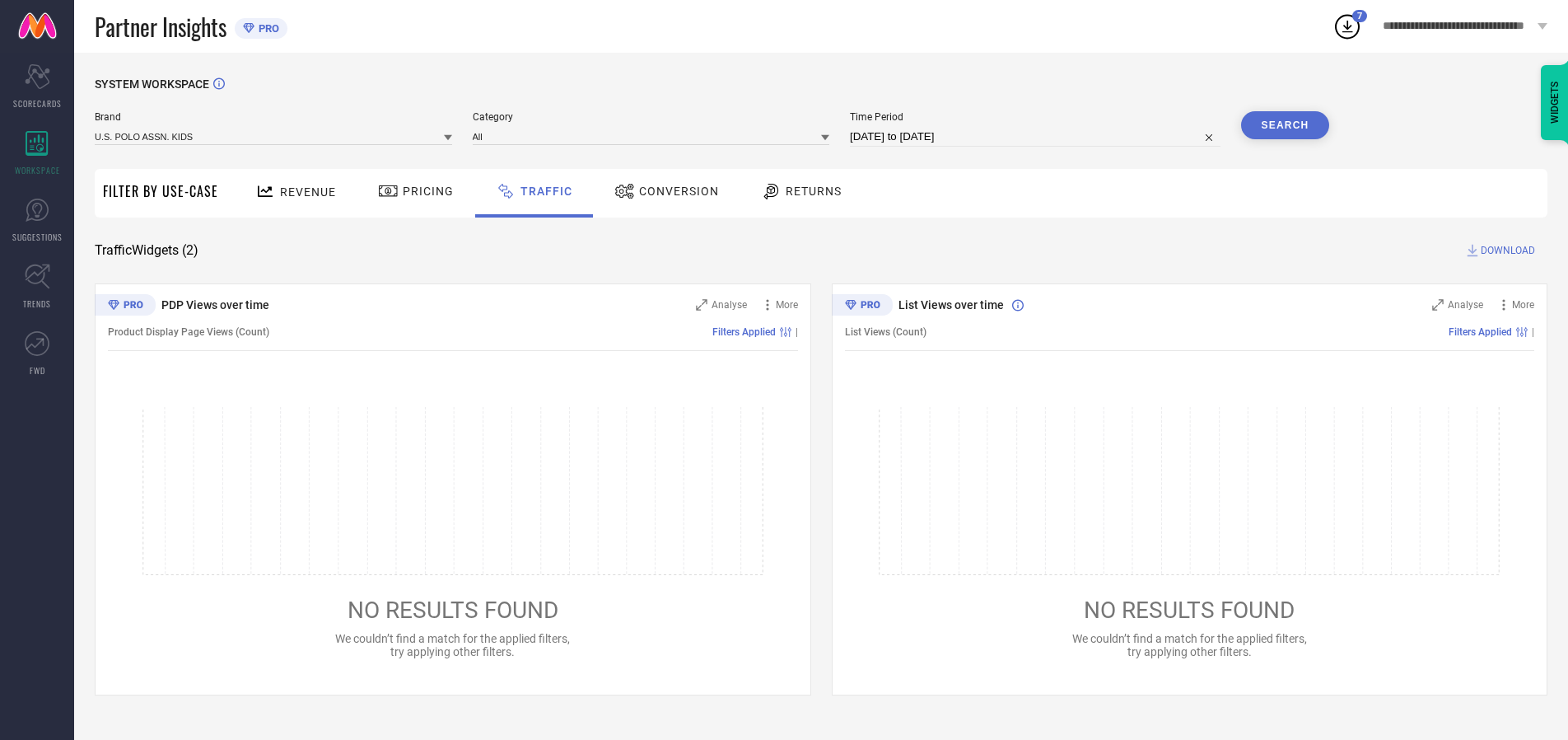
click at [1285, 125] on button "Search" at bounding box center [1285, 125] width 89 height 28
click at [1505, 250] on span "DOWNLOAD" at bounding box center [1508, 250] width 55 height 16
